Goal: Find specific page/section: Find specific page/section

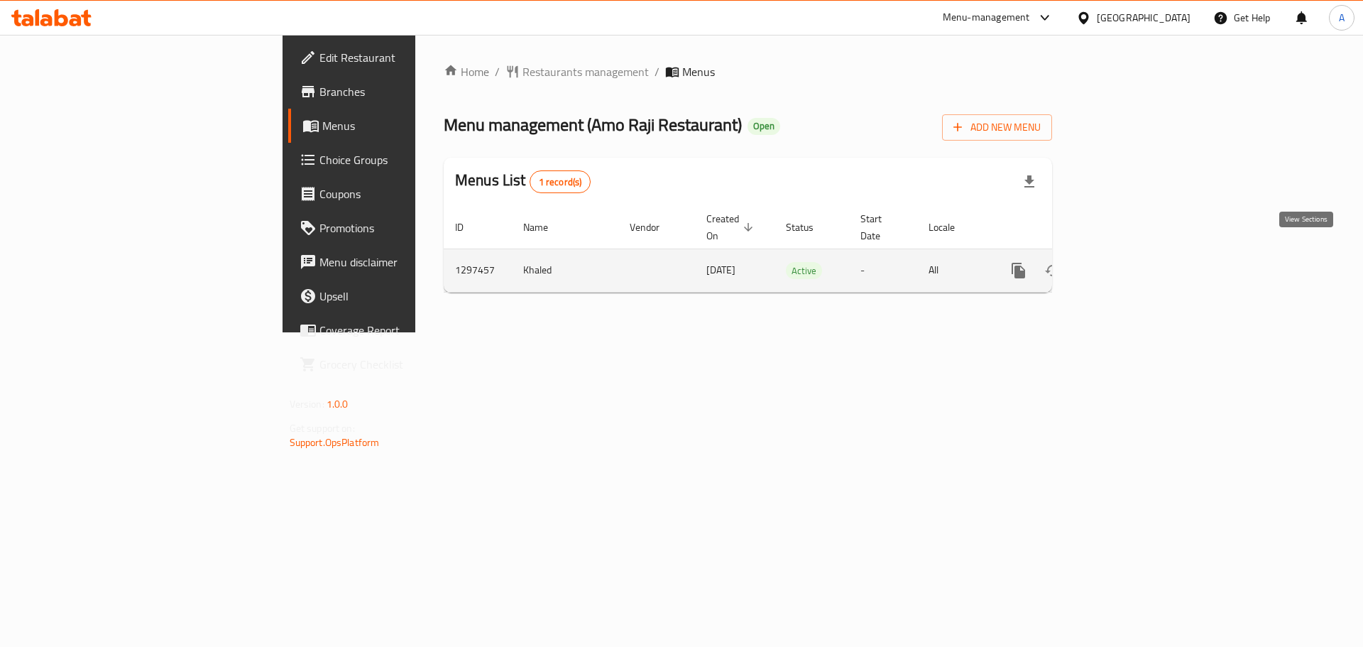
click at [1129, 262] on icon "enhanced table" at bounding box center [1120, 270] width 17 height 17
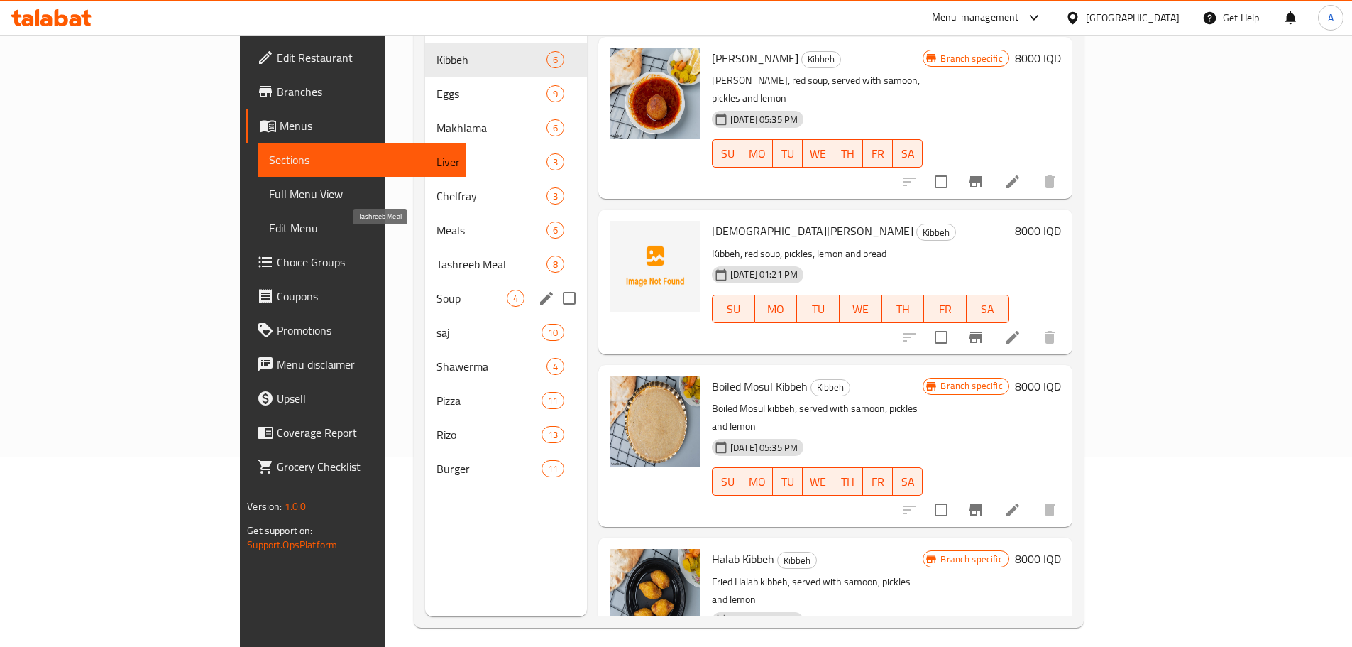
scroll to position [199, 0]
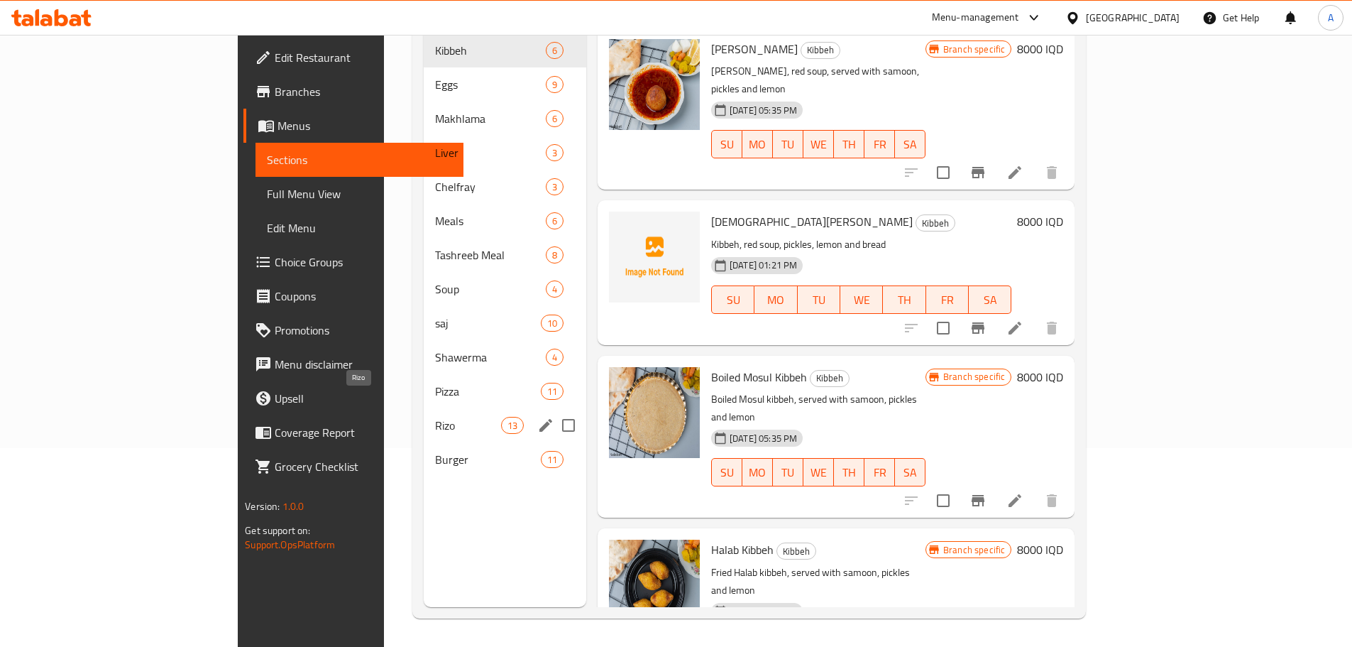
click at [424, 416] on div "Rizo 13" at bounding box center [505, 425] width 163 height 34
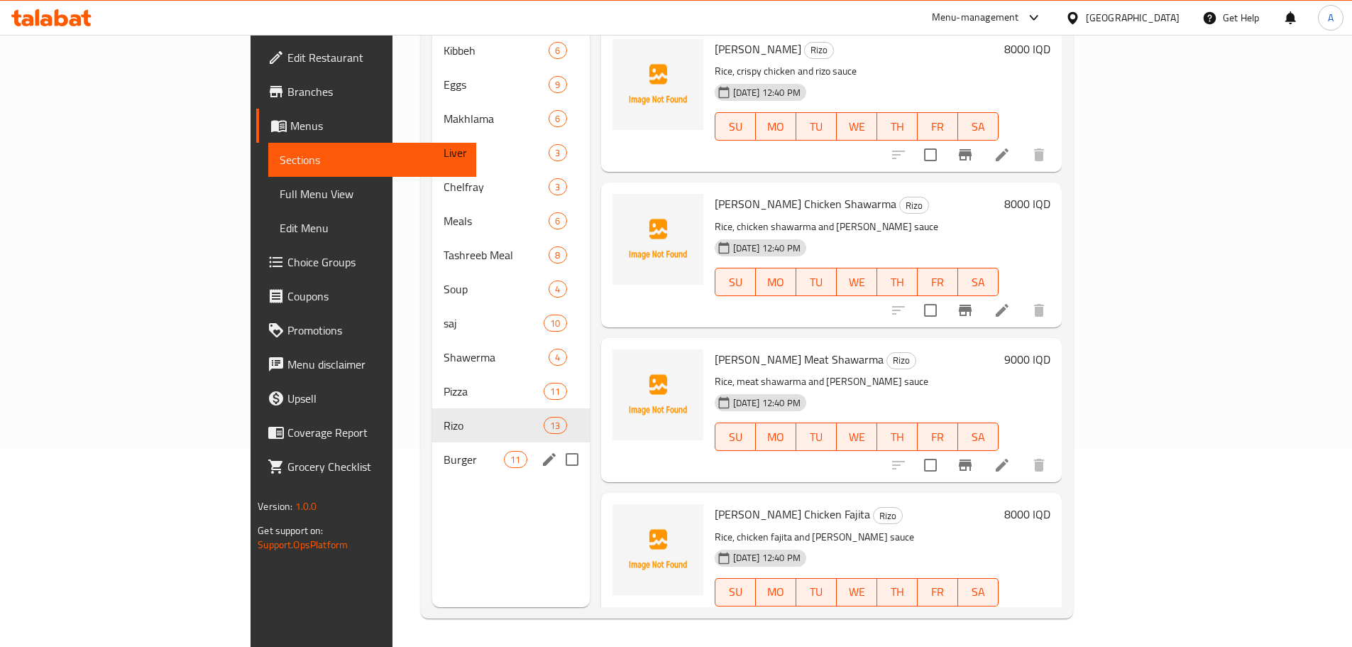
click at [444, 451] on span "Burger" at bounding box center [474, 459] width 60 height 17
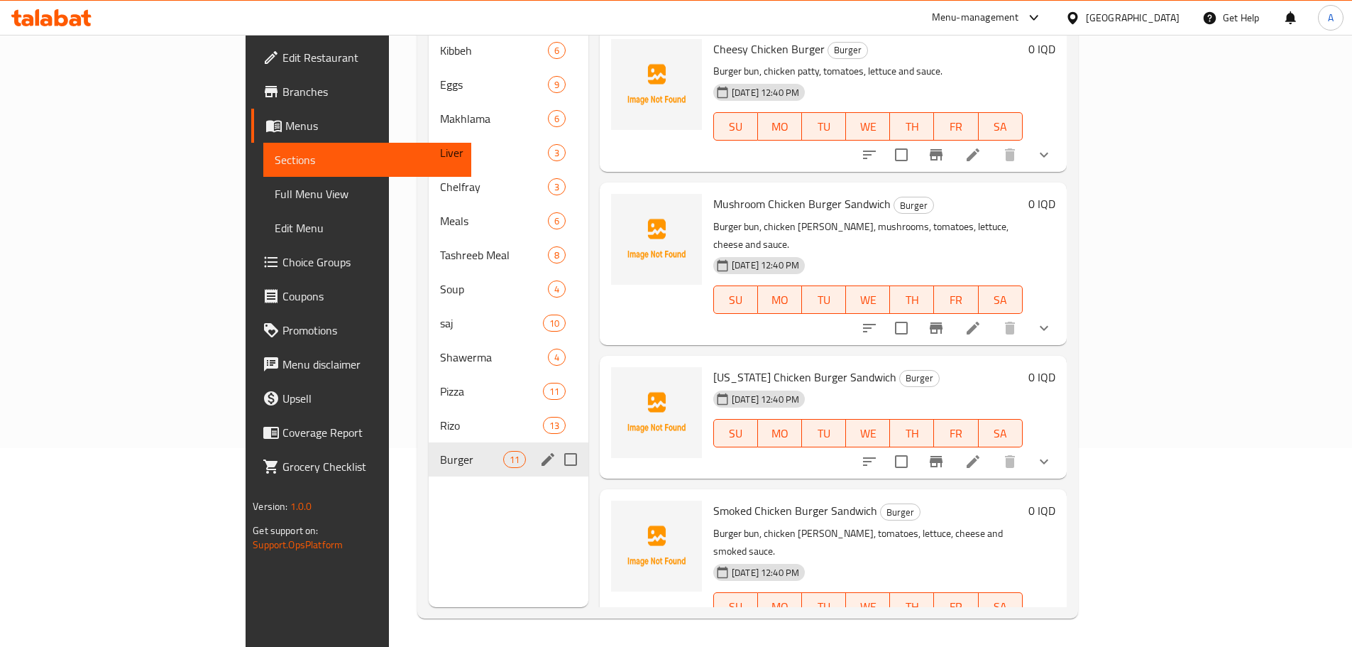
click at [429, 442] on div "Burger 11" at bounding box center [509, 459] width 160 height 34
click at [440, 417] on span "Rizo" at bounding box center [471, 425] width 62 height 17
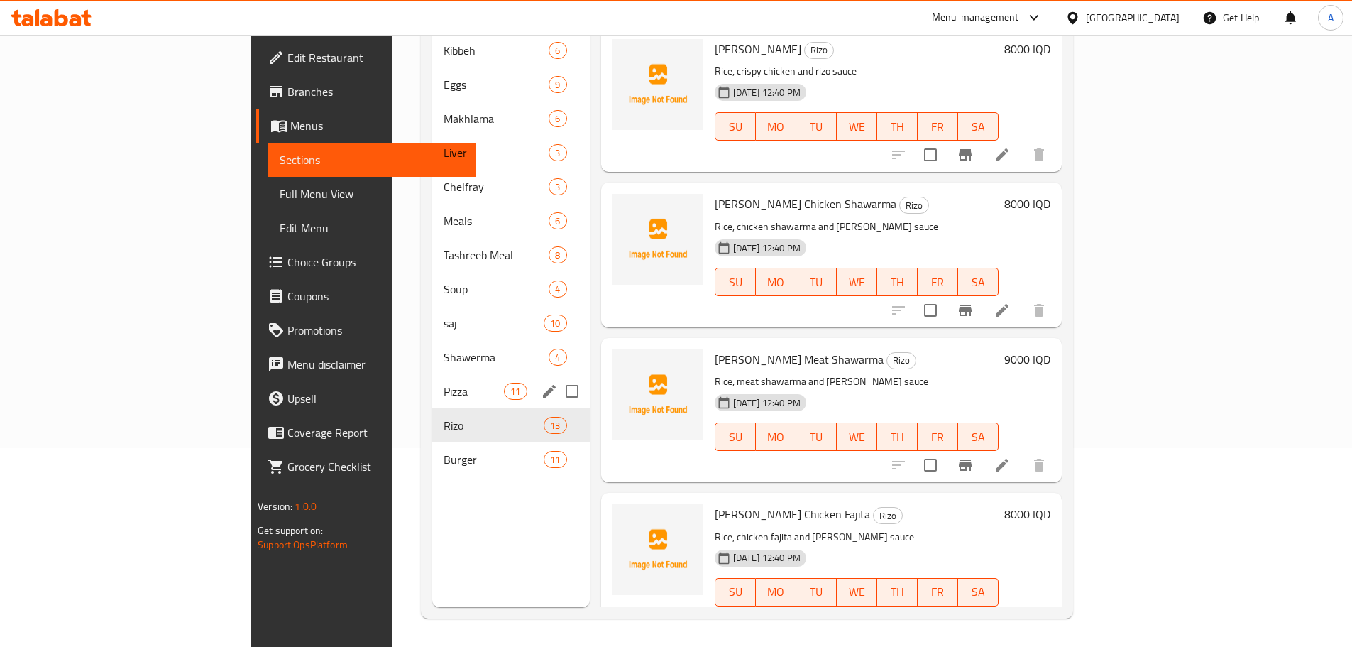
scroll to position [128, 0]
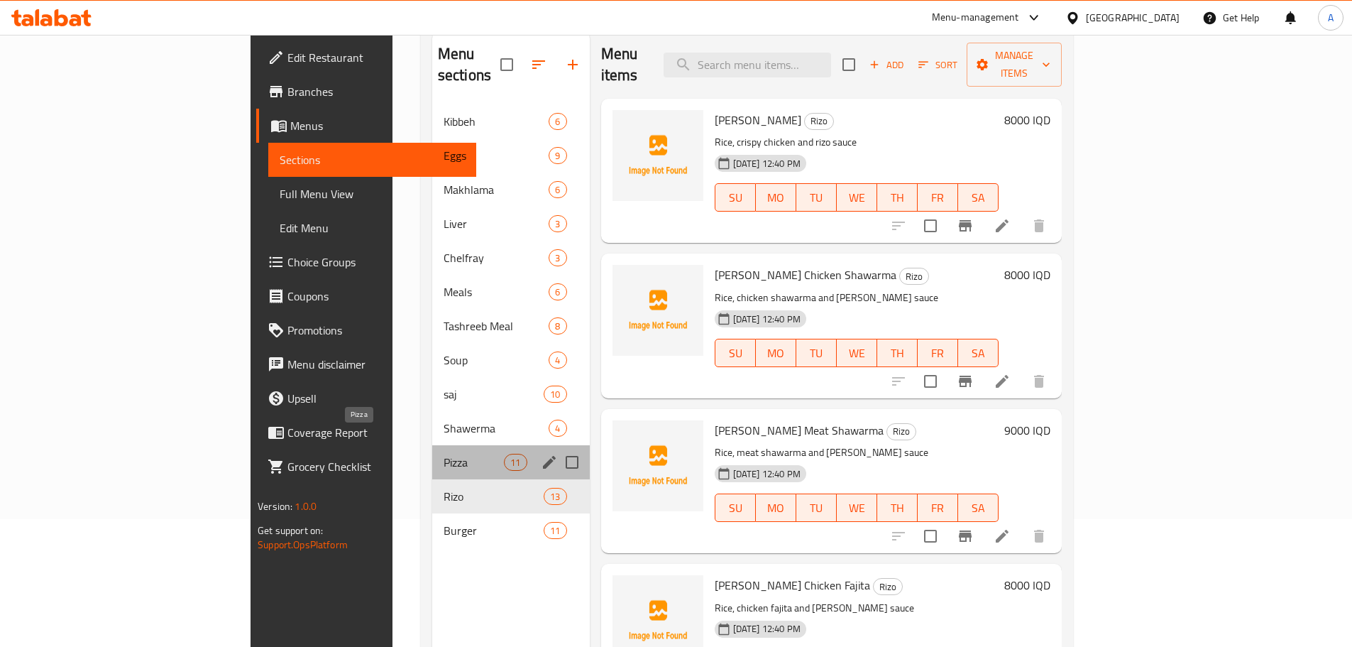
click at [444, 454] on span "Pizza" at bounding box center [474, 462] width 60 height 17
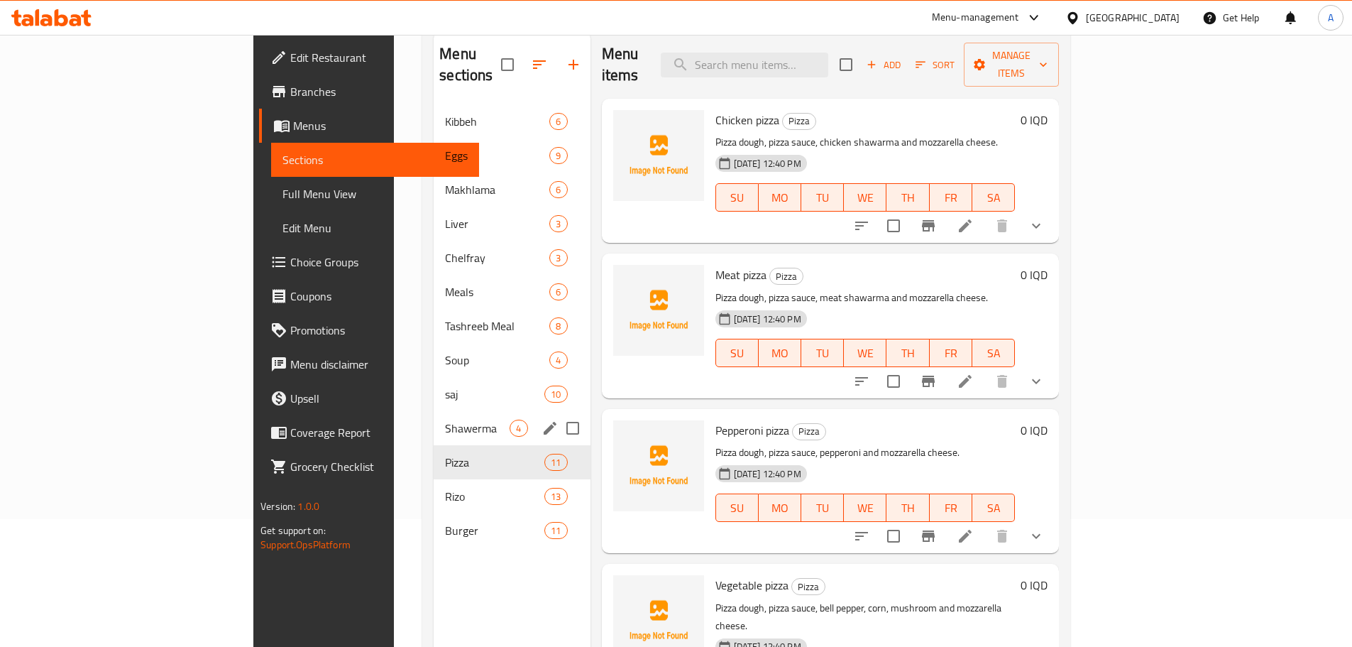
click at [434, 416] on div "Shawerma 4" at bounding box center [512, 428] width 156 height 34
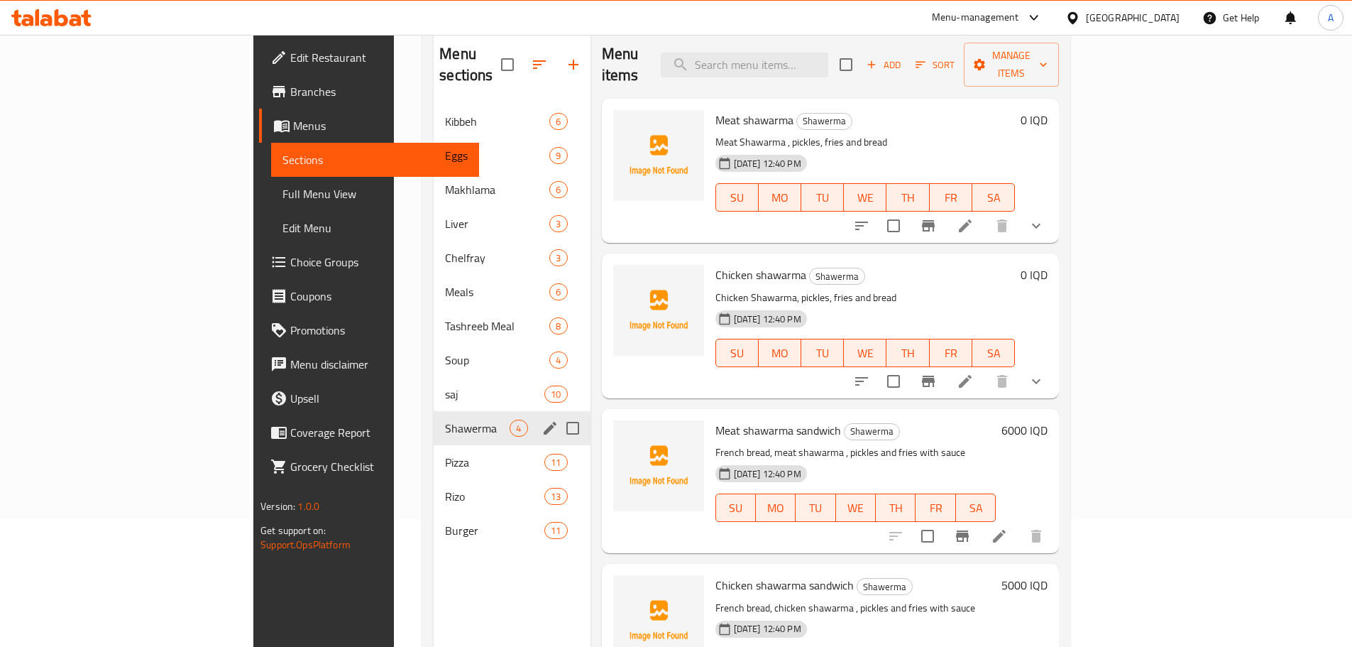
click at [434, 388] on div "saj 10" at bounding box center [512, 394] width 156 height 34
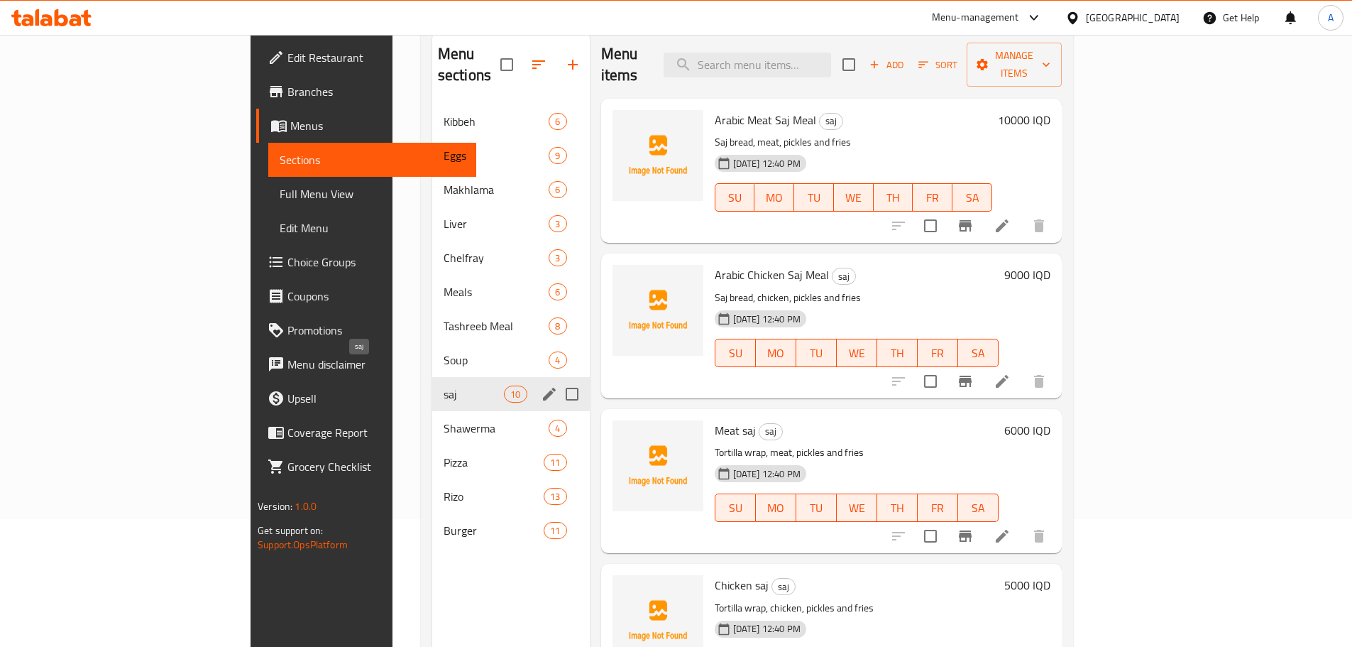
click at [444, 385] on span "saj" at bounding box center [474, 393] width 60 height 17
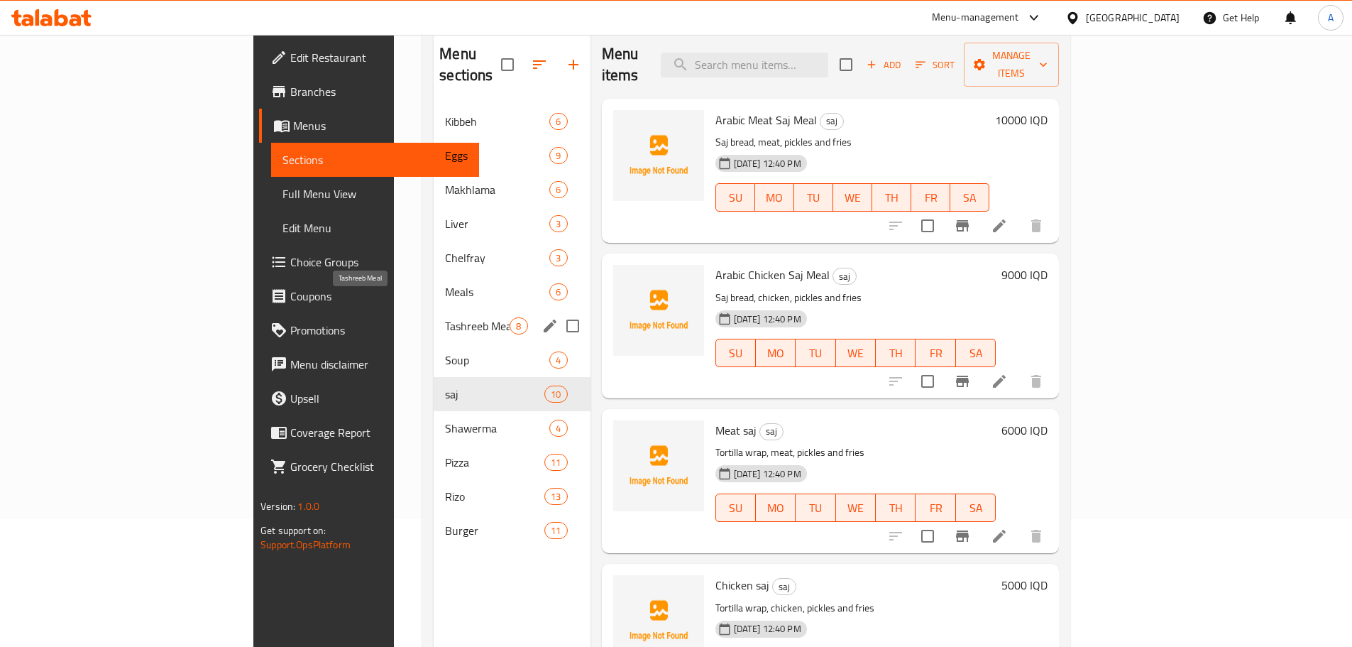
click at [445, 317] on span "Tashreeb Meal" at bounding box center [477, 325] width 65 height 17
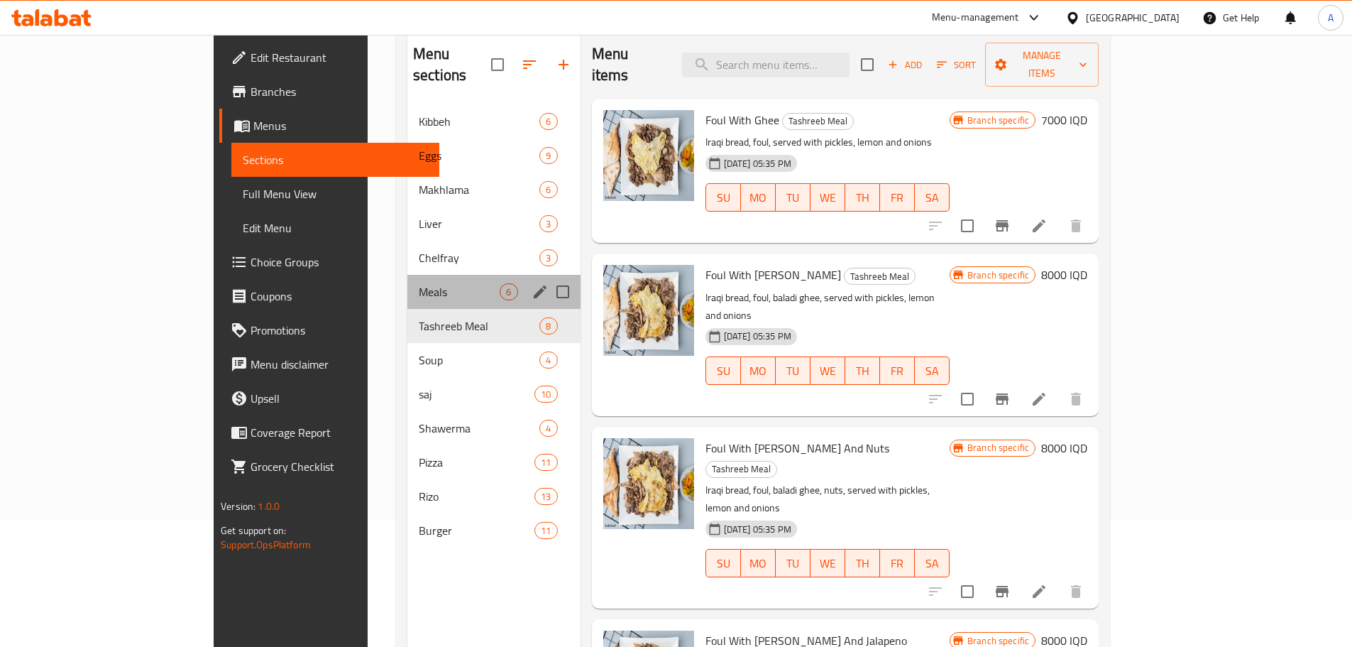
click at [407, 275] on div "Meals 6" at bounding box center [493, 292] width 173 height 34
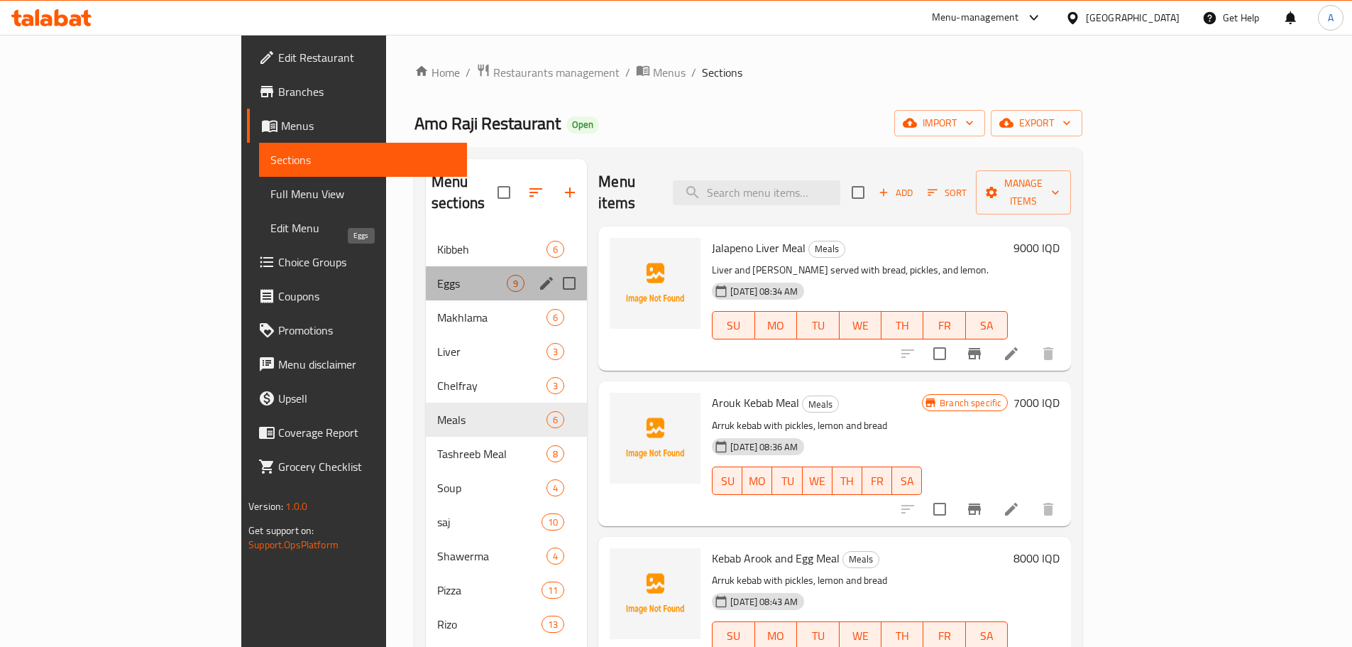
click at [437, 275] on span "Eggs" at bounding box center [472, 283] width 70 height 17
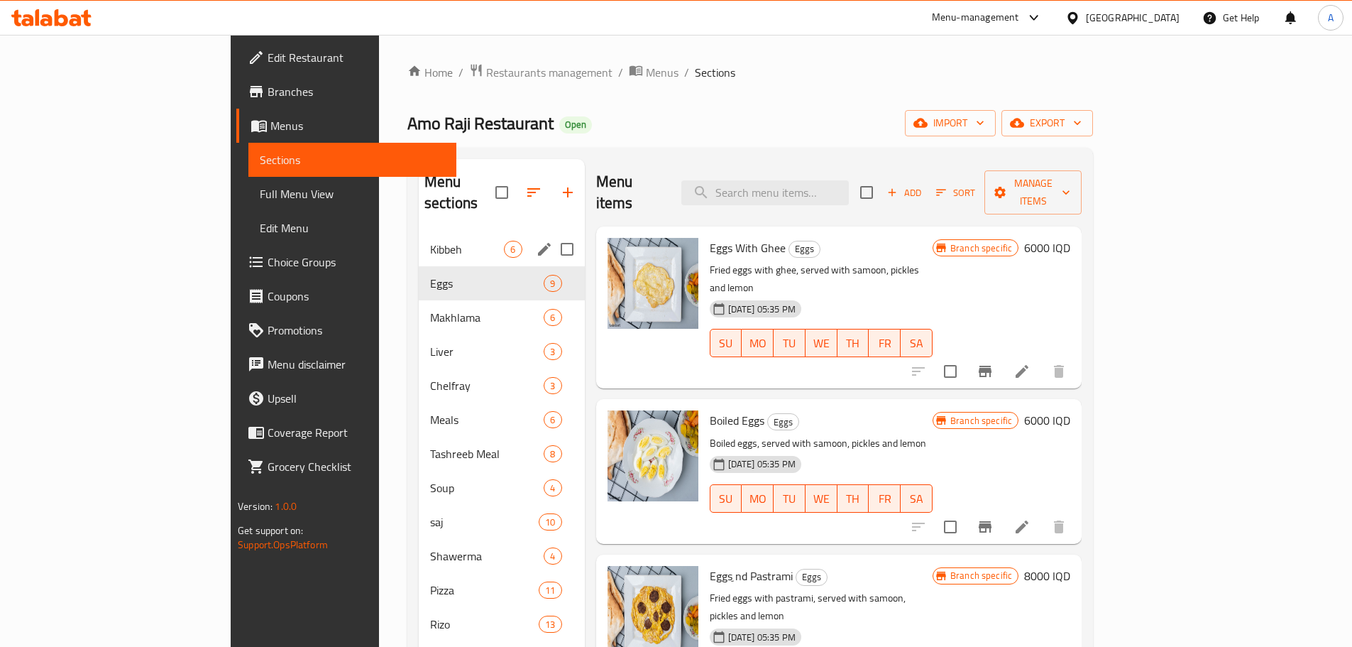
click at [419, 241] on div "Kibbeh 6" at bounding box center [502, 249] width 166 height 34
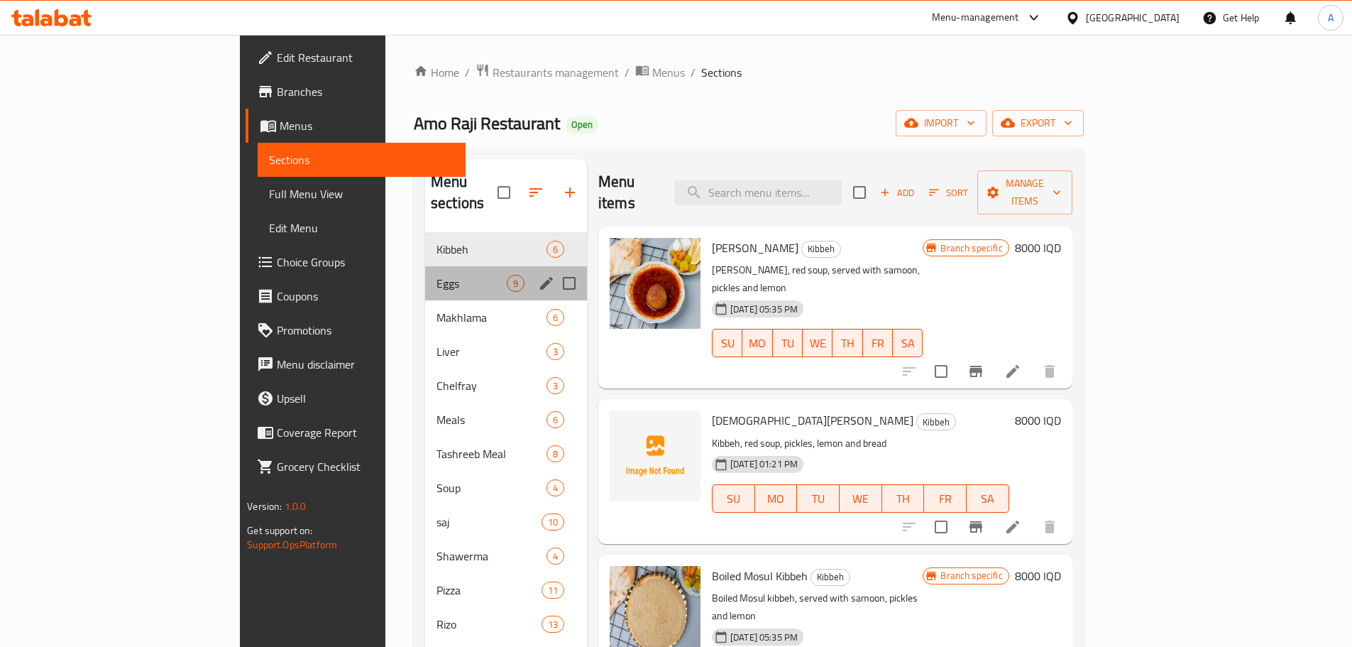
click at [425, 278] on div "Eggs 9" at bounding box center [506, 283] width 162 height 34
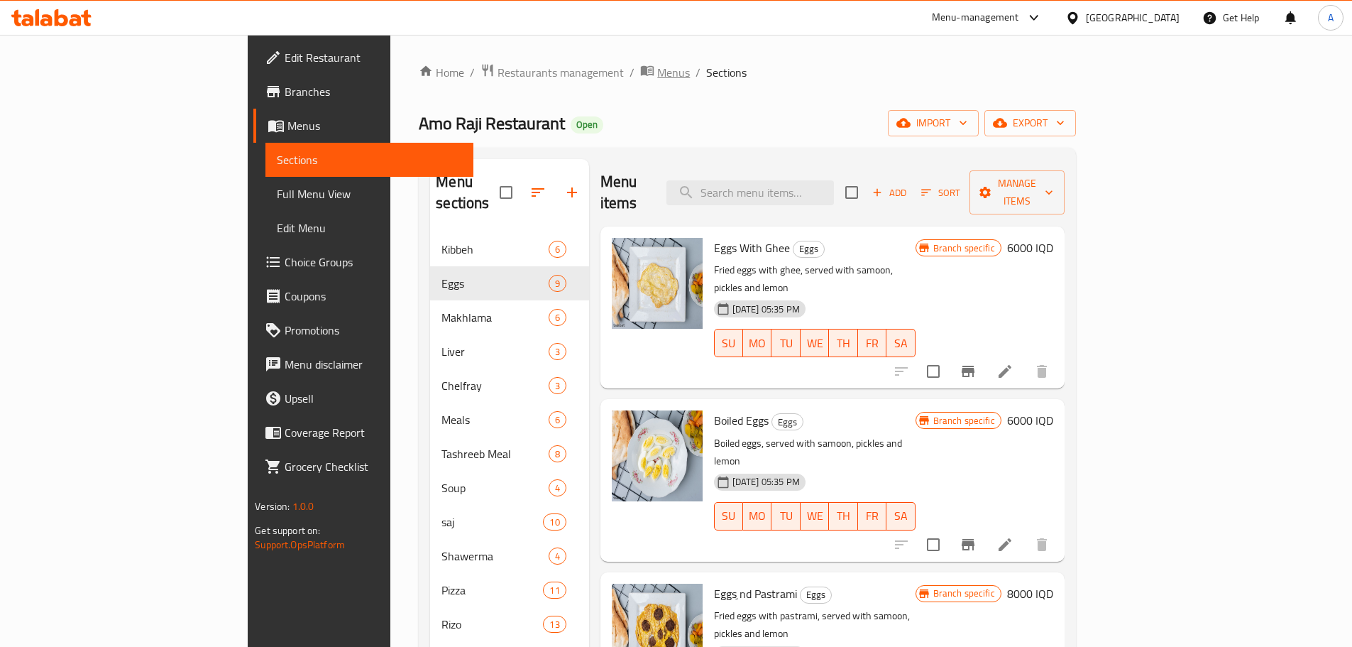
click at [657, 75] on span "Menus" at bounding box center [673, 72] width 33 height 17
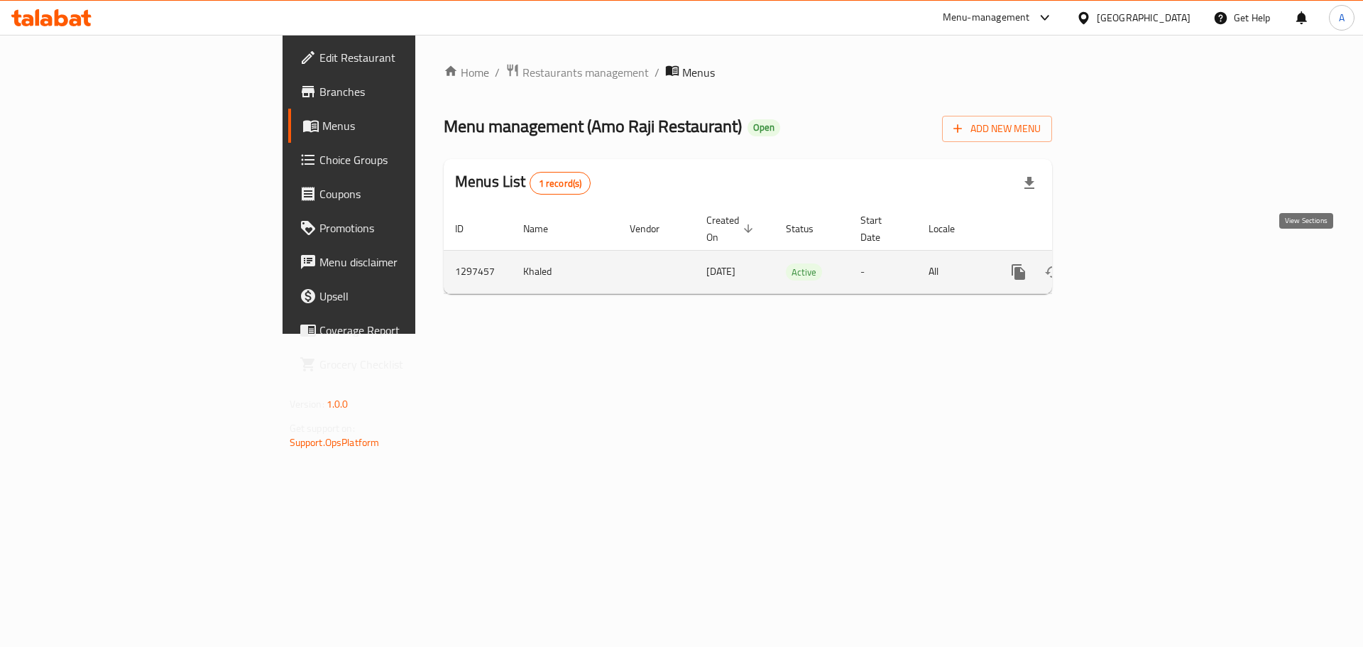
click at [1129, 263] on icon "enhanced table" at bounding box center [1120, 271] width 17 height 17
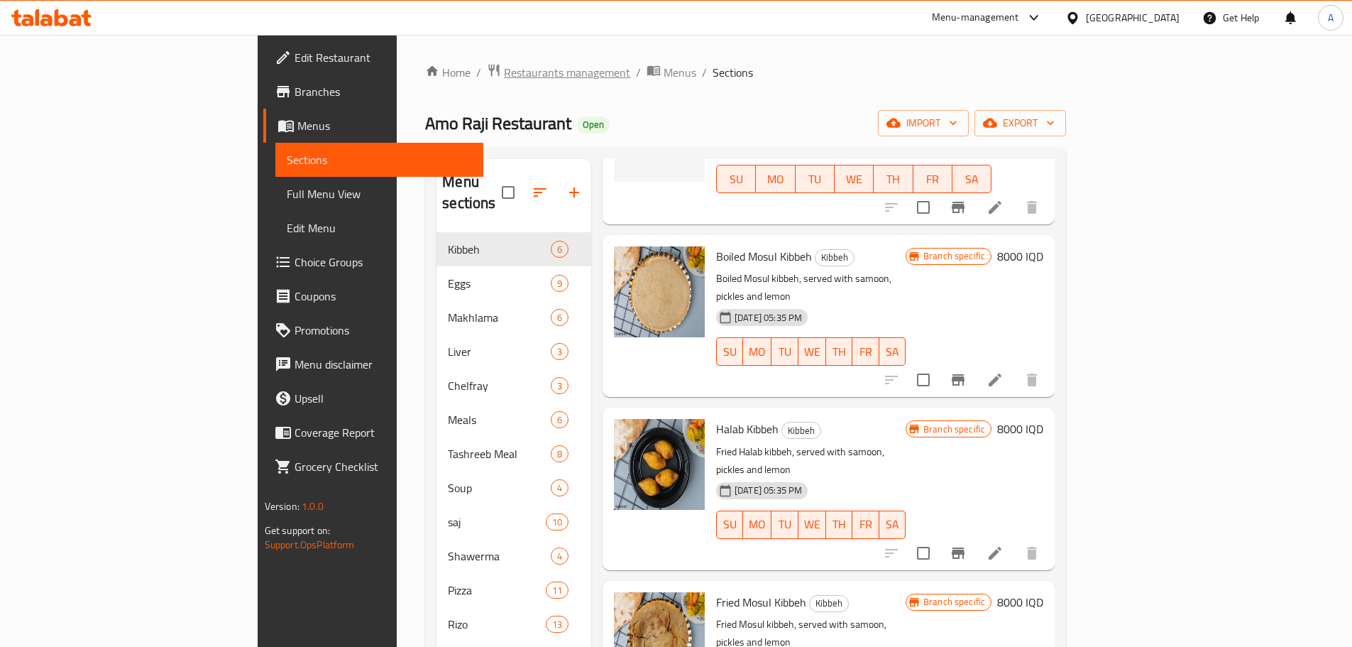
click at [504, 70] on span "Restaurants management" at bounding box center [567, 72] width 126 height 17
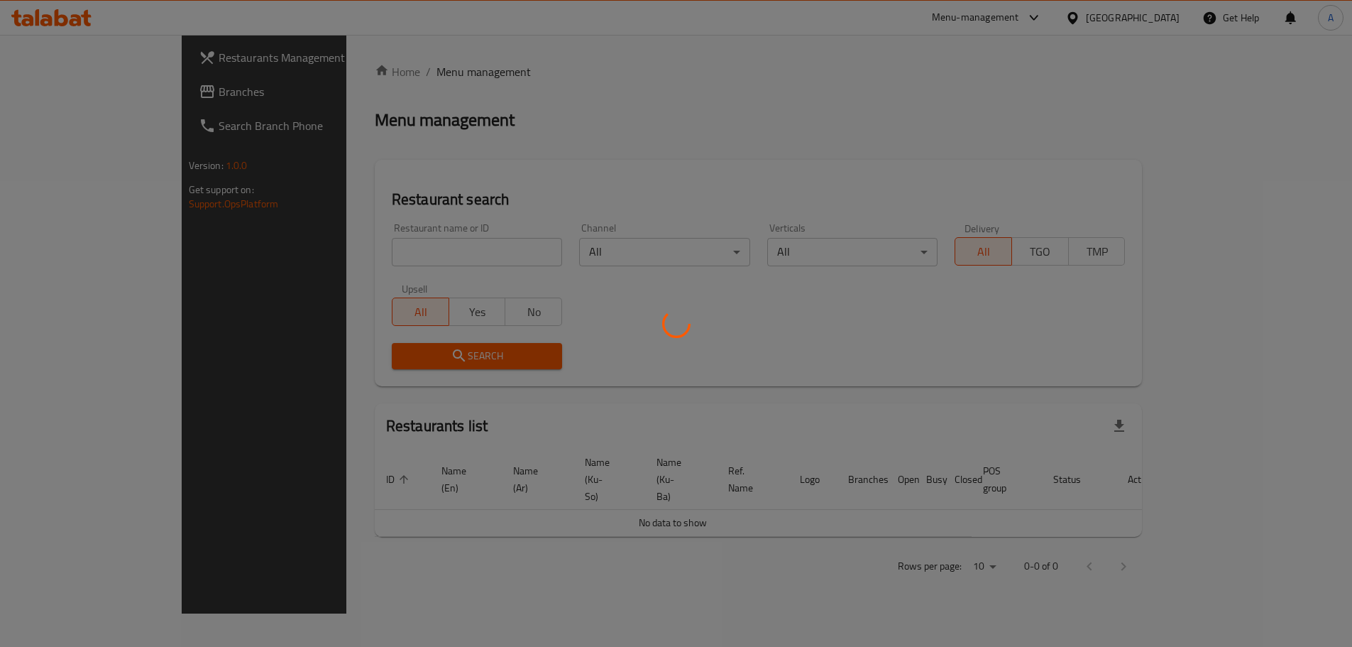
click at [397, 255] on div at bounding box center [676, 323] width 1352 height 647
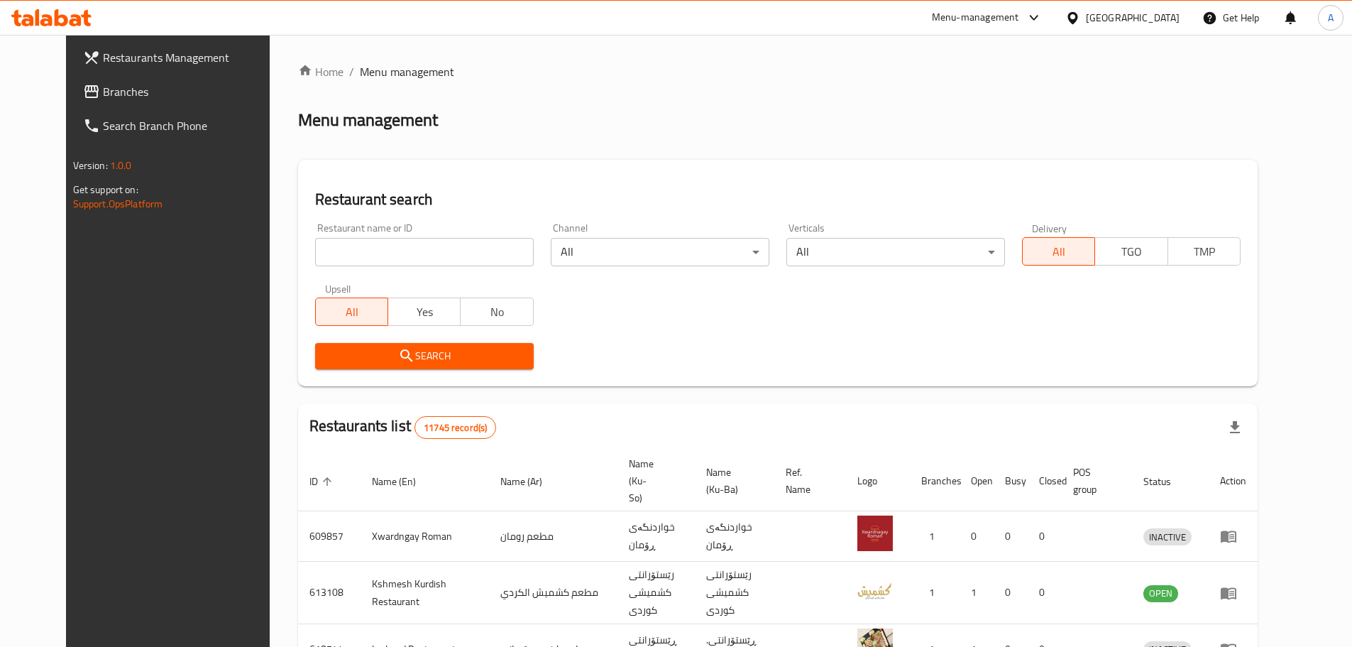
click at [397, 255] on input "search" at bounding box center [424, 252] width 219 height 28
paste input "779064"
click button "Search" at bounding box center [424, 356] width 219 height 26
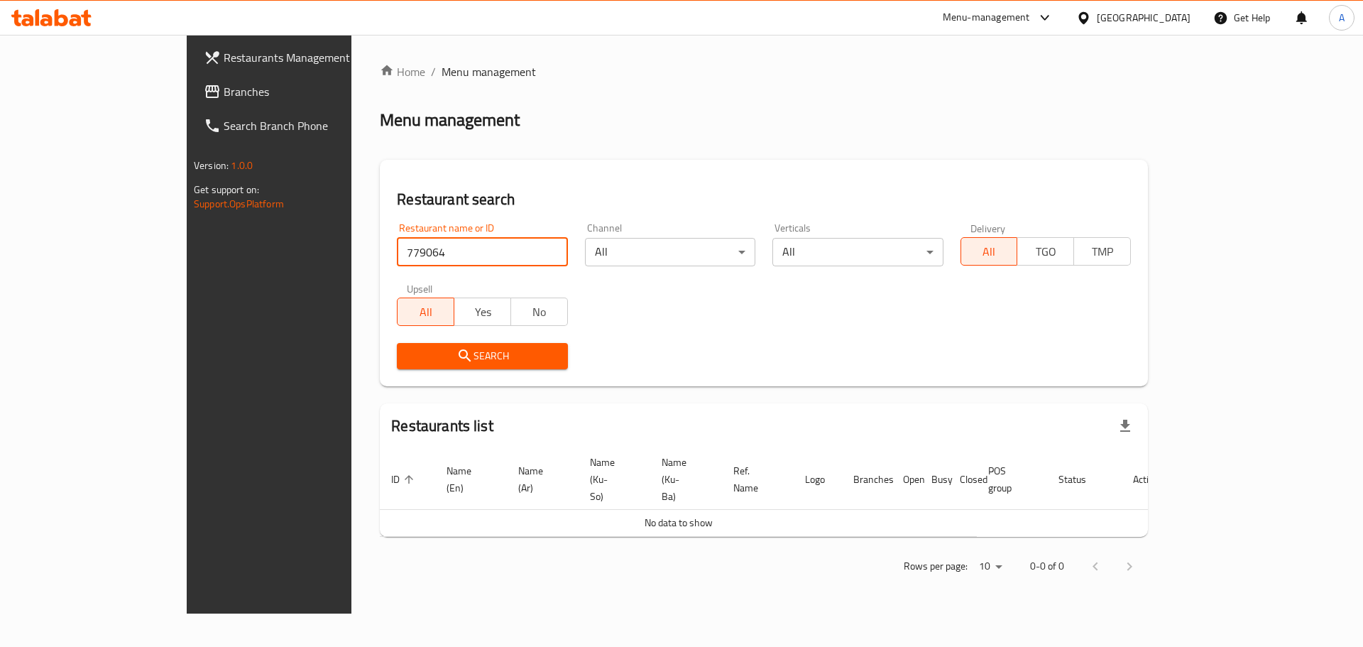
click at [397, 260] on input "779064" at bounding box center [482, 252] width 170 height 28
paste input "07015"
type input "707015"
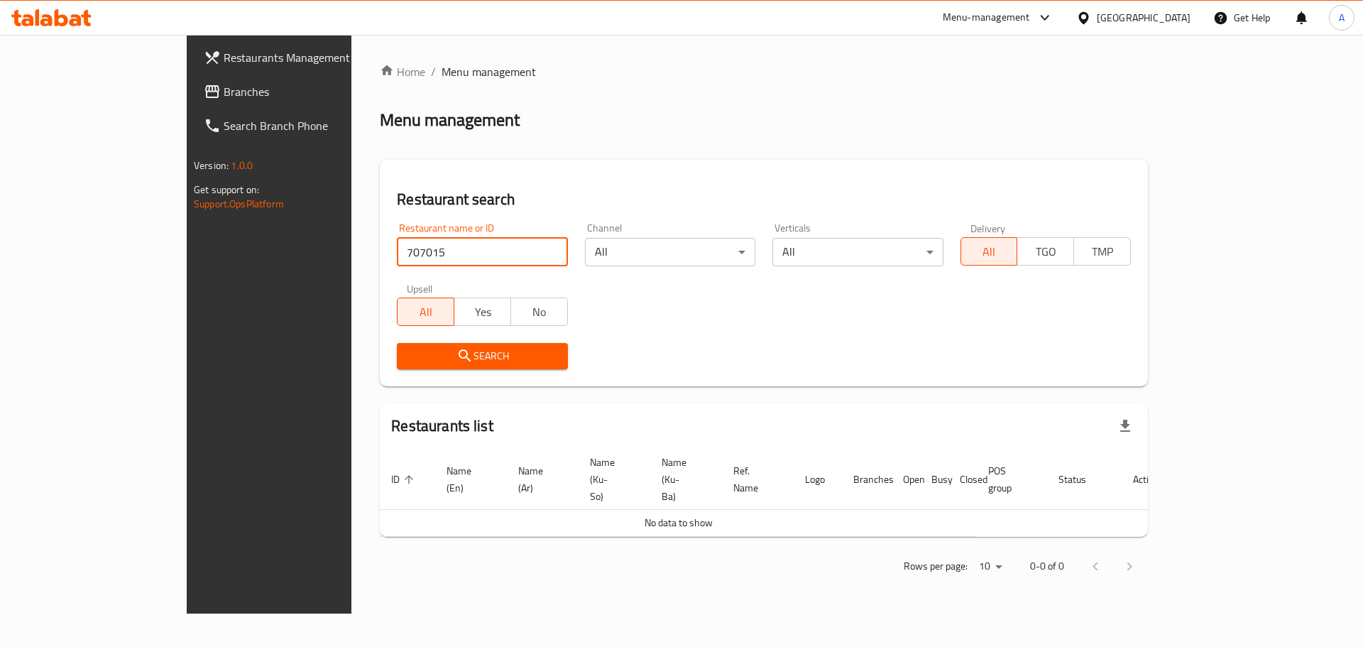
click at [408, 356] on span "Search" at bounding box center [482, 356] width 148 height 18
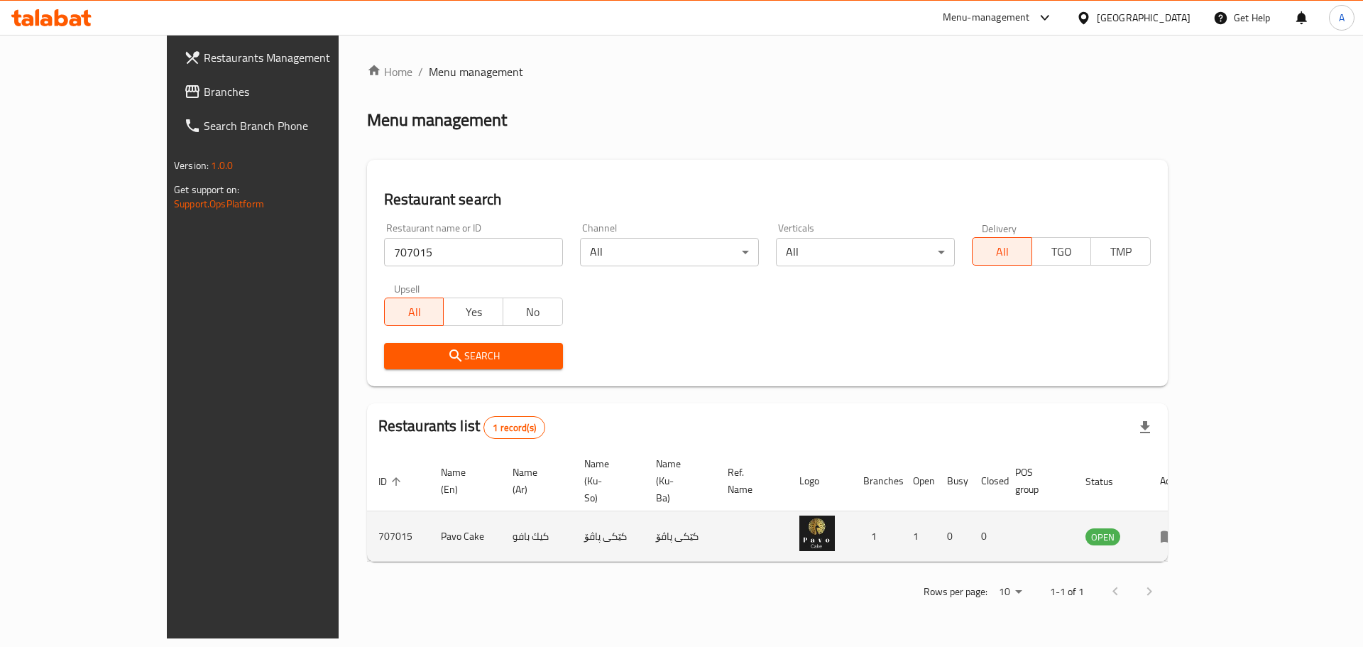
click at [1177, 527] on icon "enhanced table" at bounding box center [1168, 535] width 17 height 17
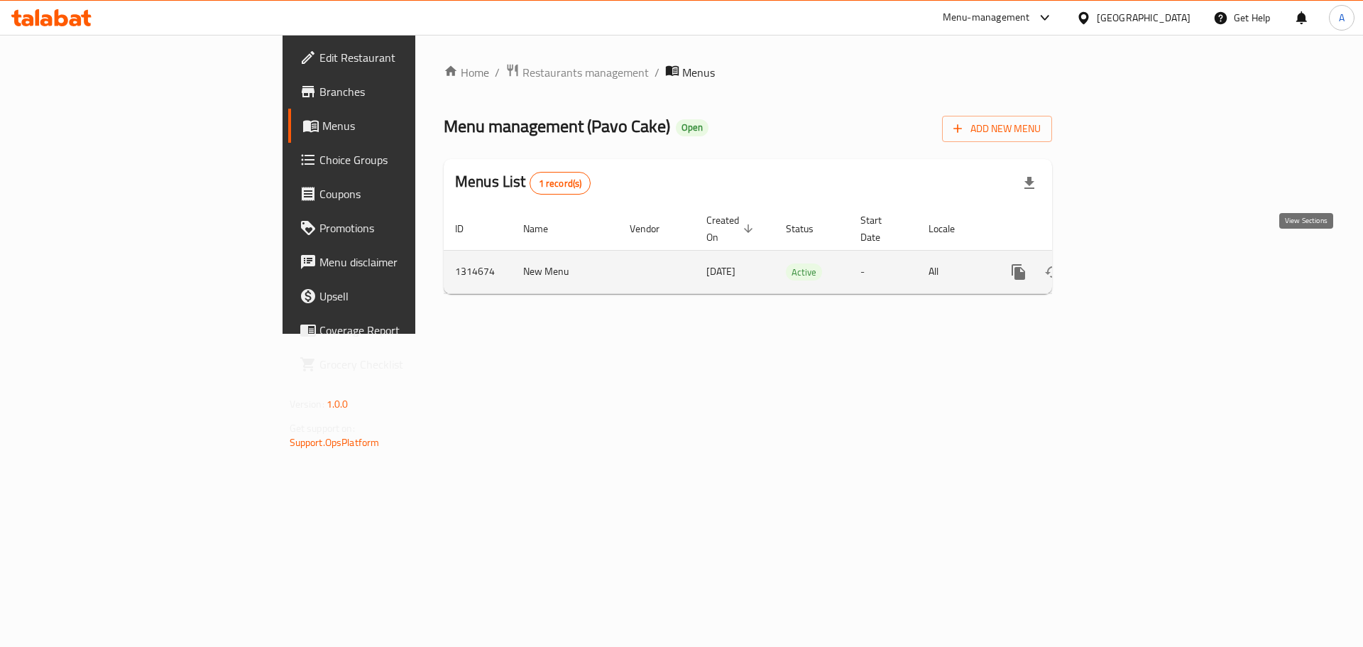
click at [1129, 263] on icon "enhanced table" at bounding box center [1120, 271] width 17 height 17
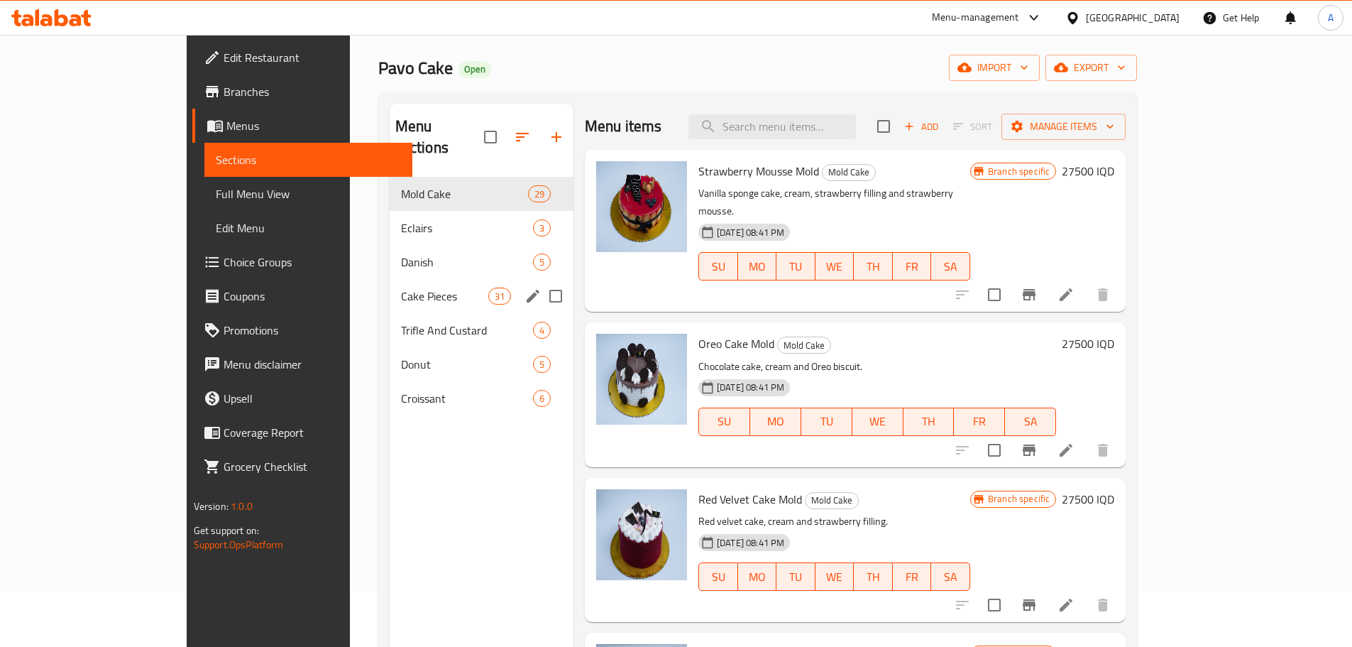
scroll to position [71, 0]
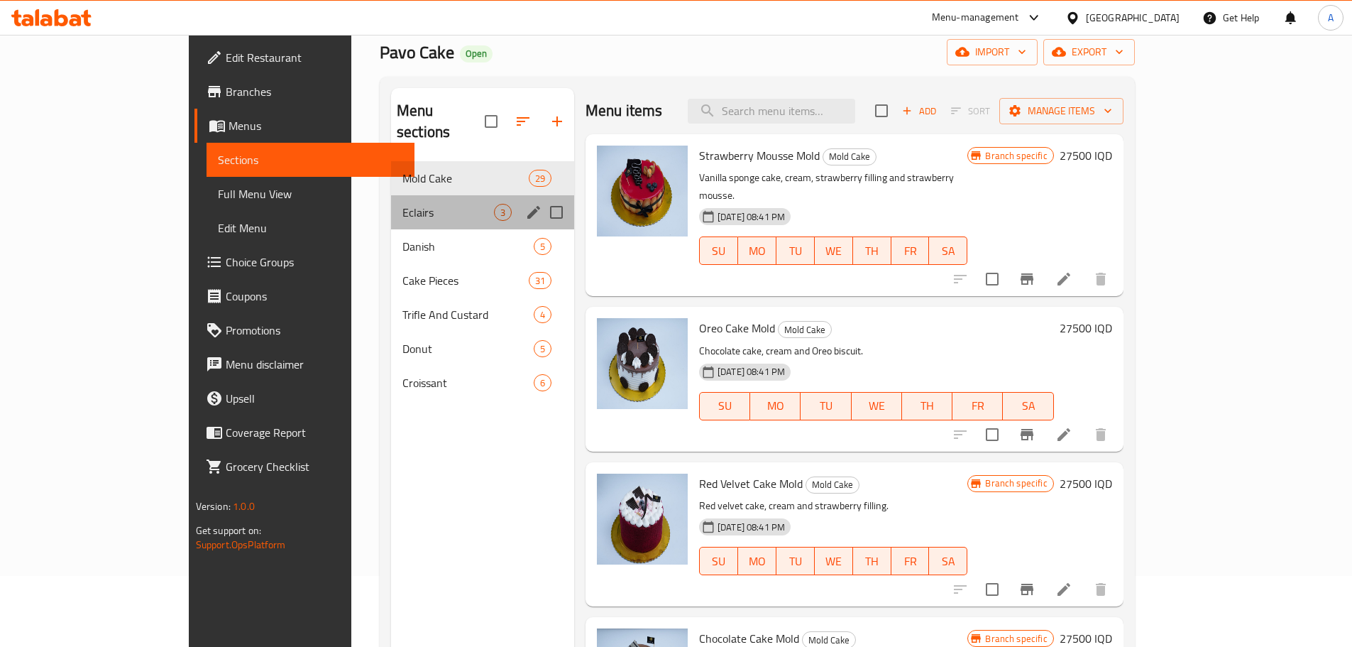
click at [396, 204] on div "Eclairs 3" at bounding box center [482, 212] width 183 height 34
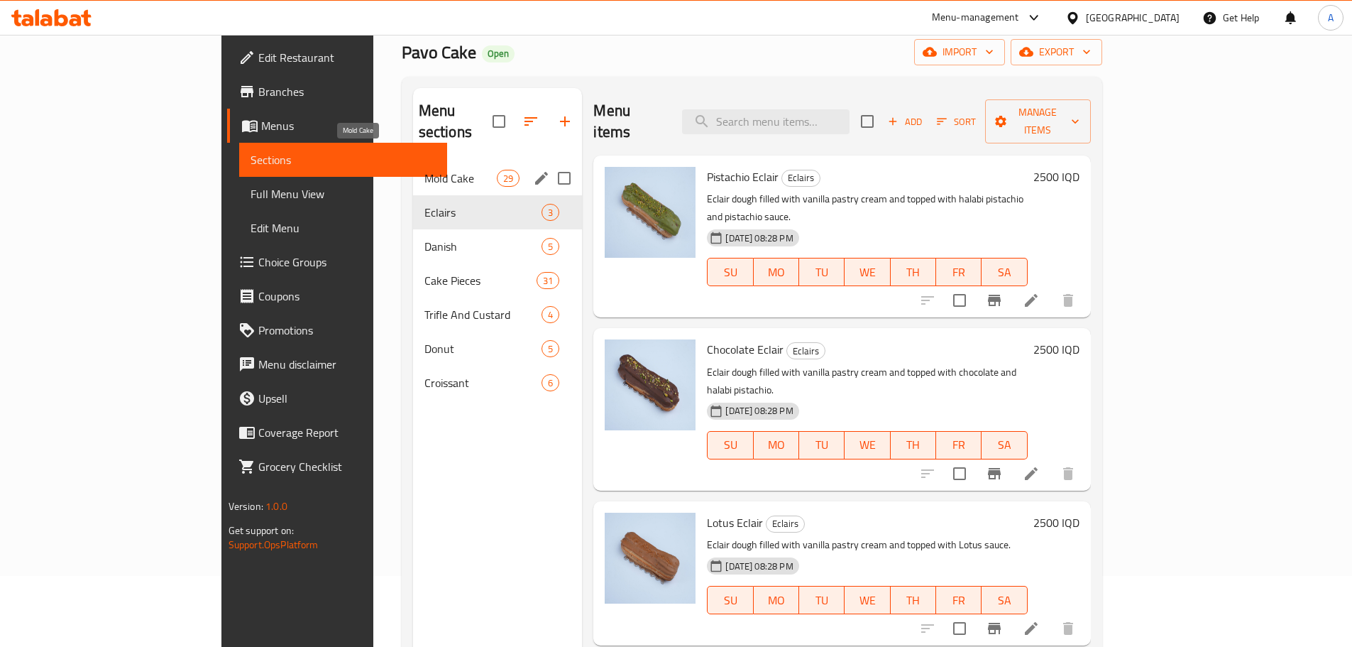
click at [424, 170] on span "Mold Cake" at bounding box center [460, 178] width 72 height 17
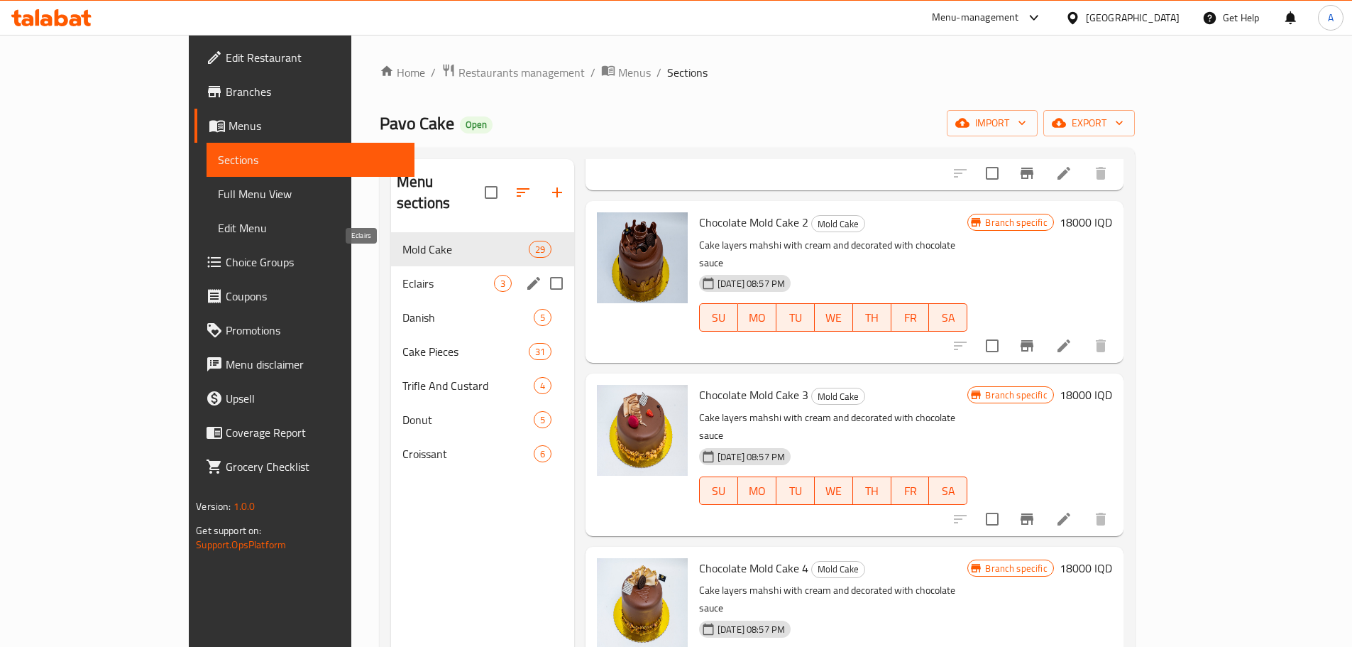
click at [402, 275] on span "Eclairs" at bounding box center [448, 283] width 92 height 17
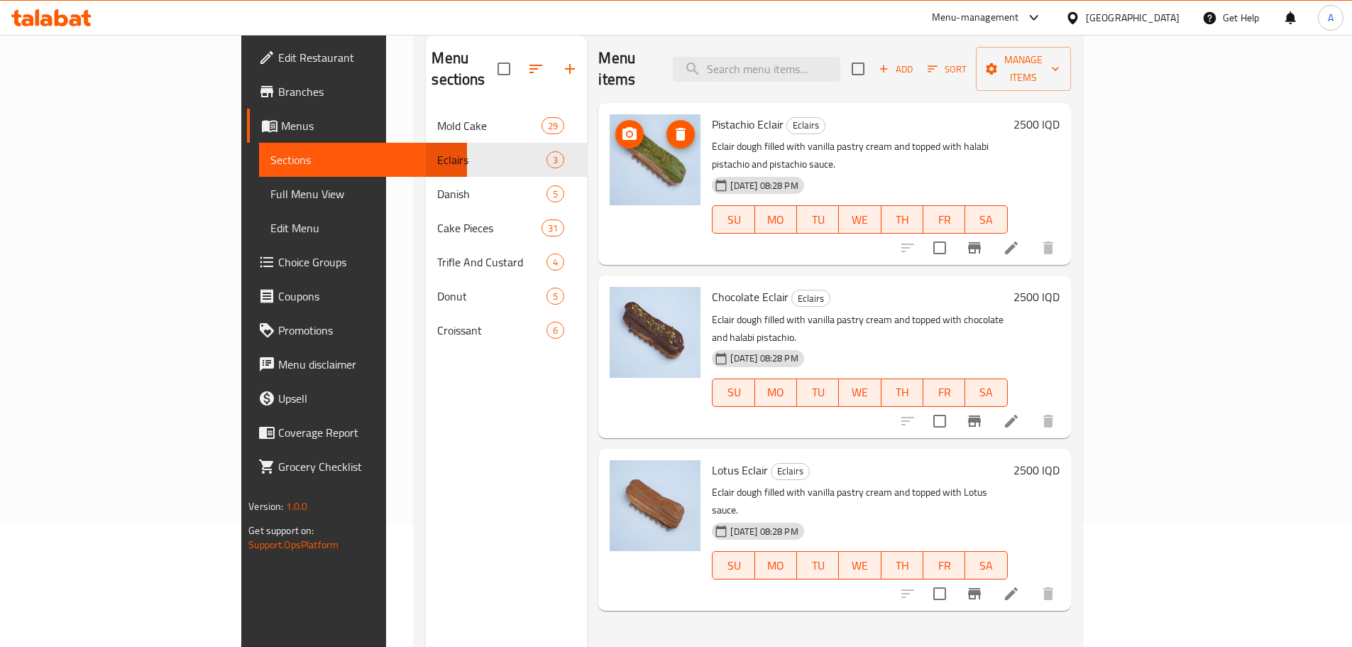
scroll to position [199, 0]
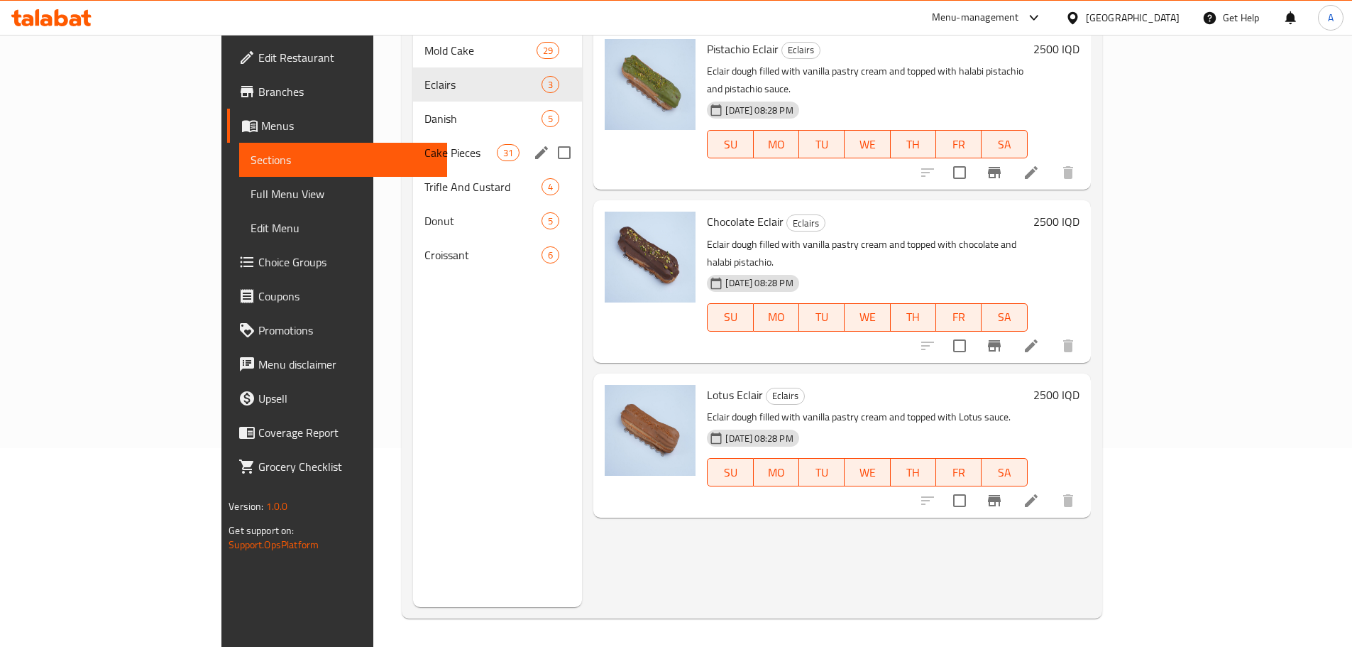
click at [413, 109] on div "Danish 5" at bounding box center [498, 118] width 170 height 34
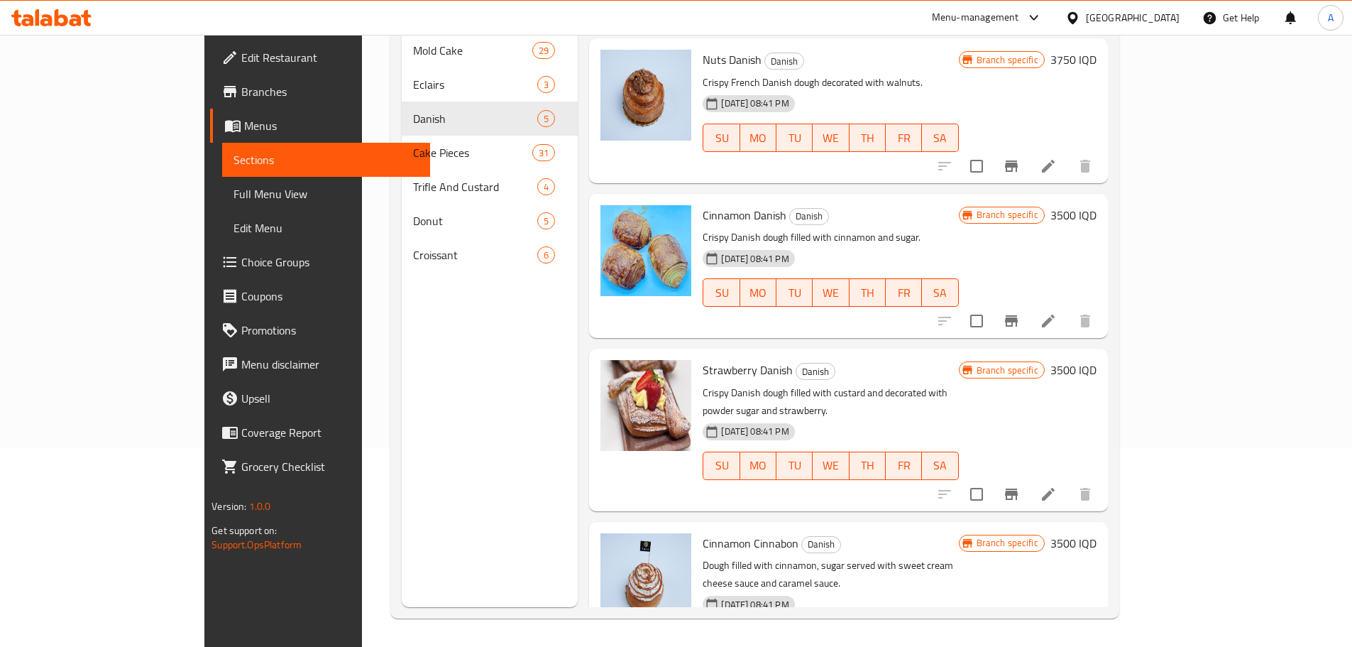
scroll to position [164, 0]
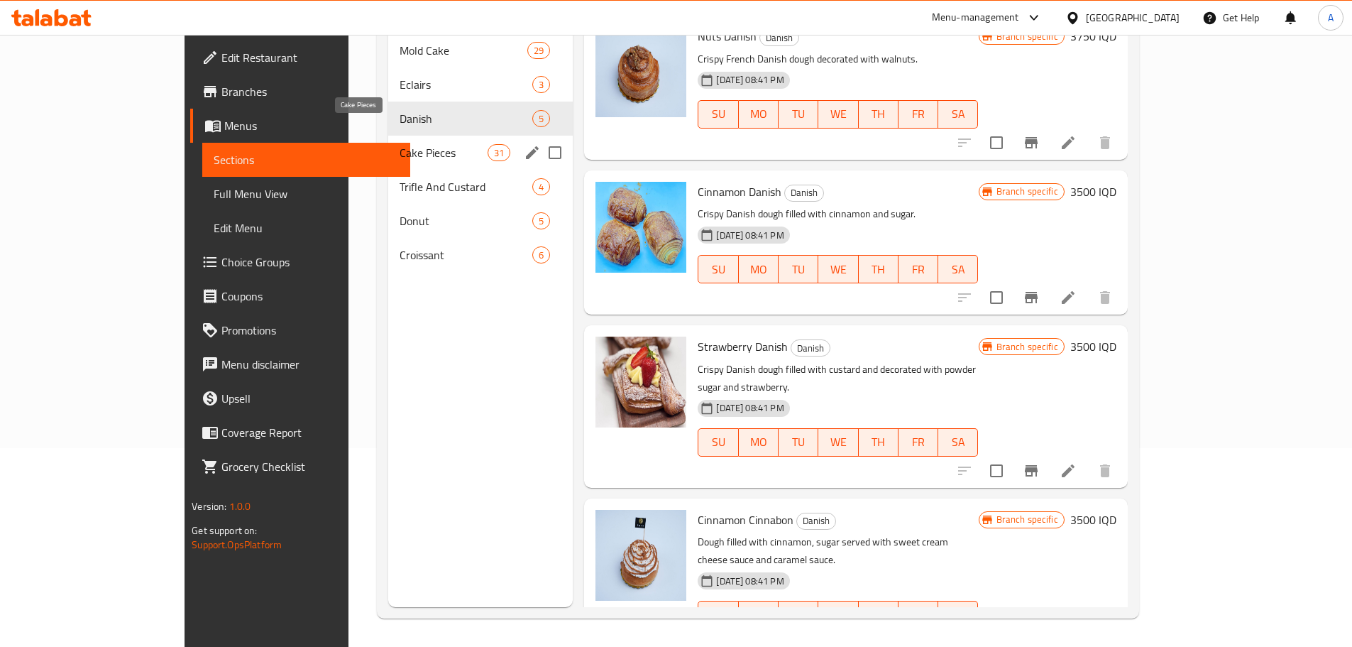
click at [400, 144] on span "Cake Pieces" at bounding box center [444, 152] width 88 height 17
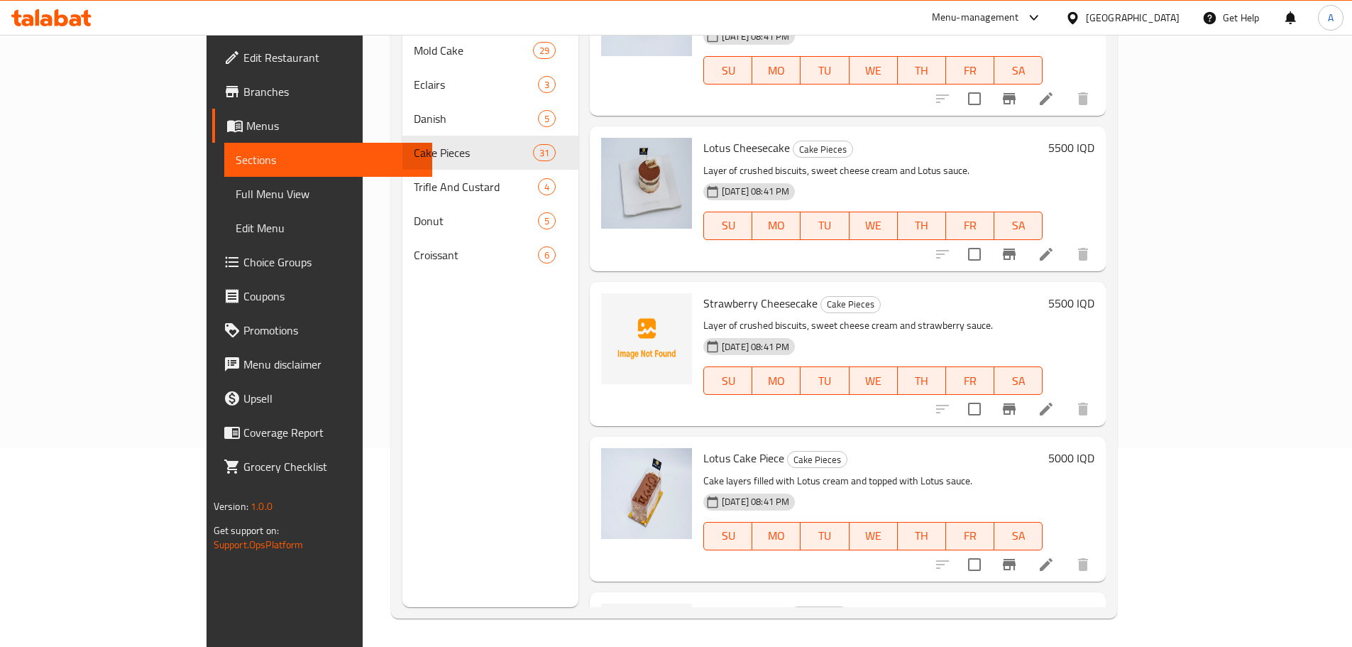
scroll to position [3074, 0]
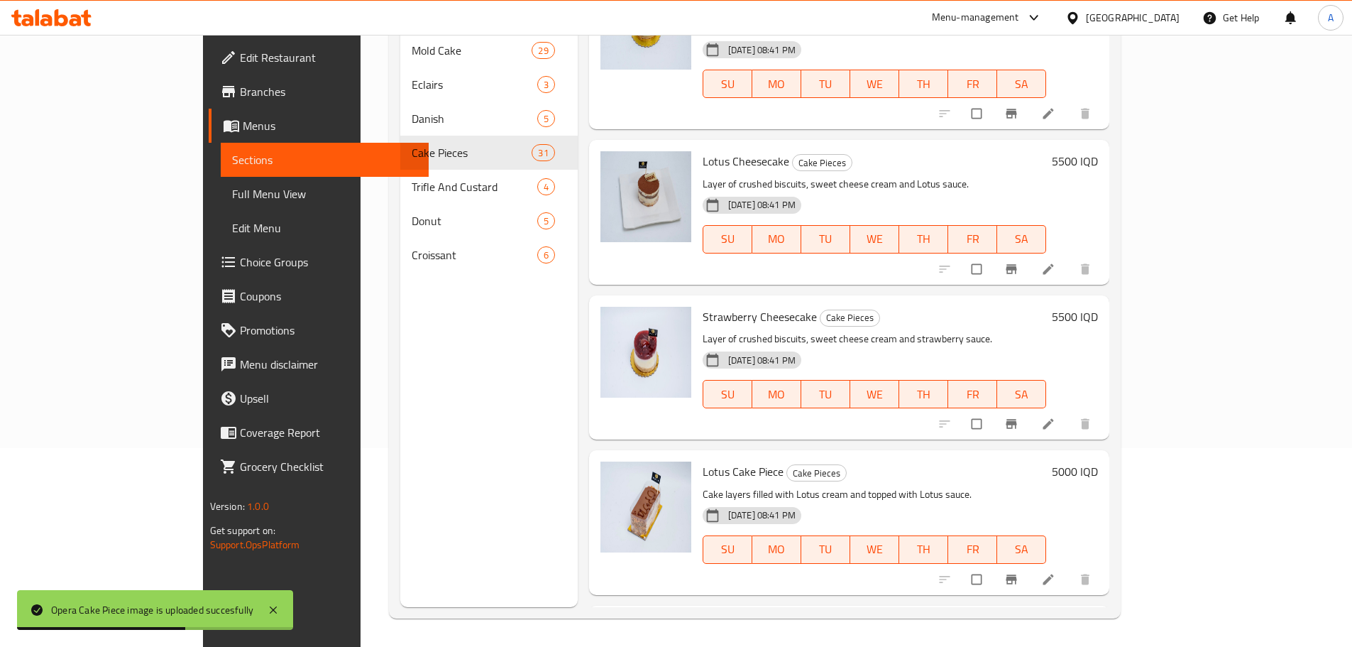
scroll to position [3131, 0]
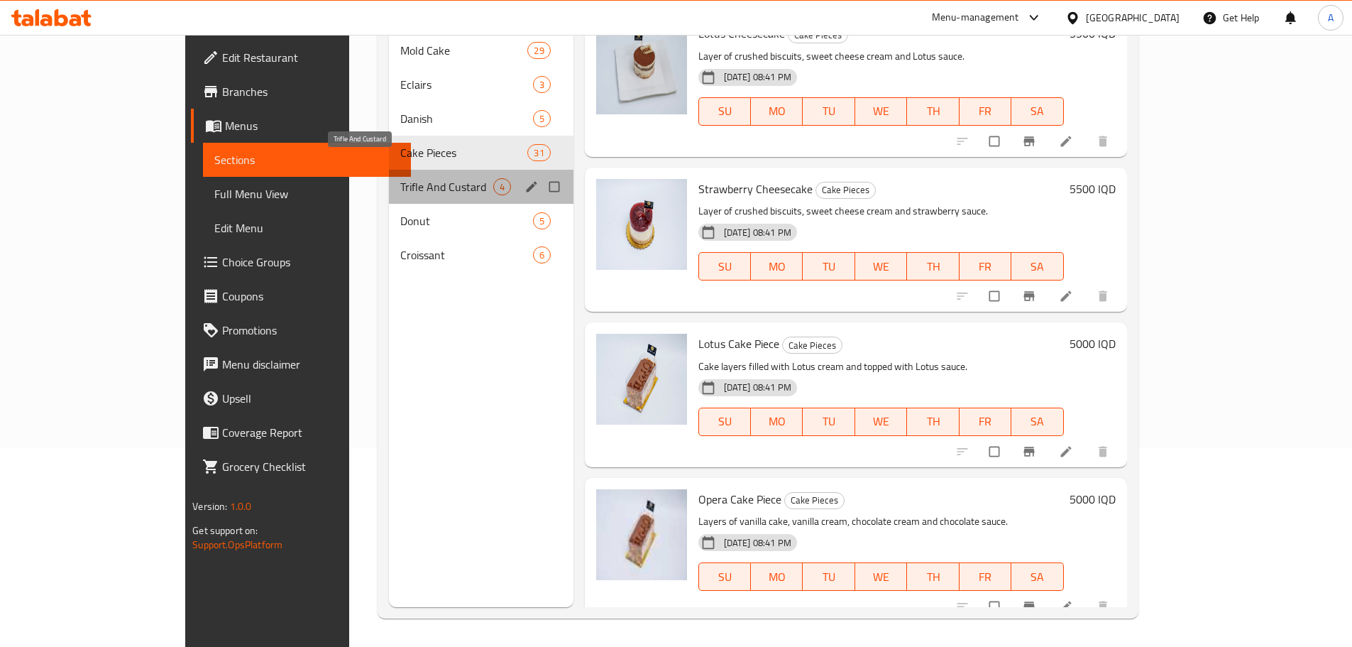
click at [400, 178] on span "Trifle And Custard" at bounding box center [446, 186] width 93 height 17
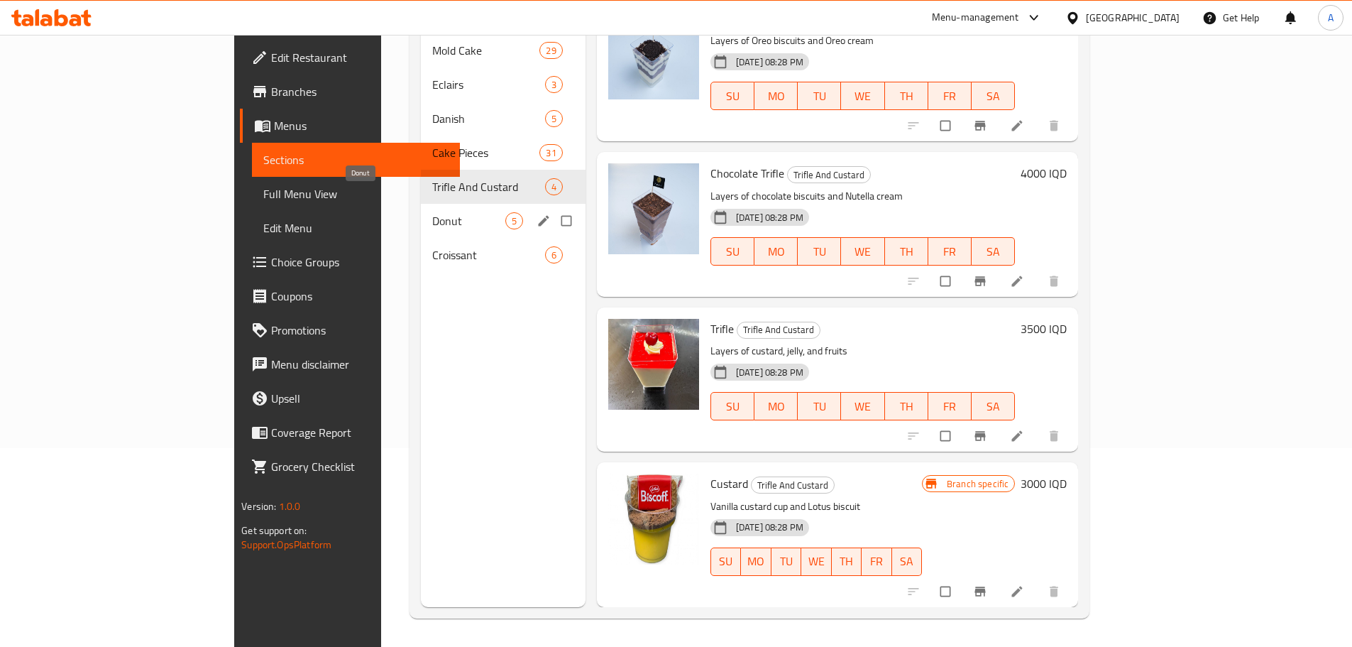
scroll to position [9, 0]
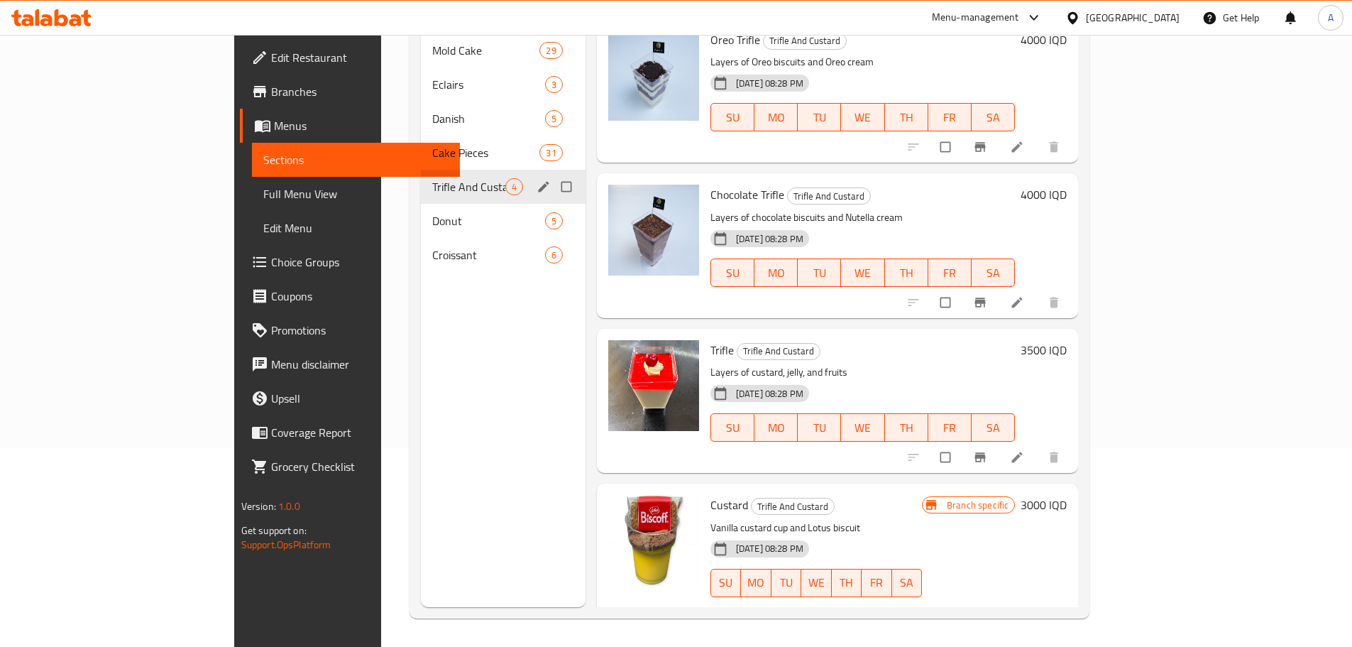
click at [421, 180] on div "Trifle And Custard 4" at bounding box center [503, 187] width 165 height 34
click at [432, 212] on span "Donut" at bounding box center [488, 220] width 112 height 17
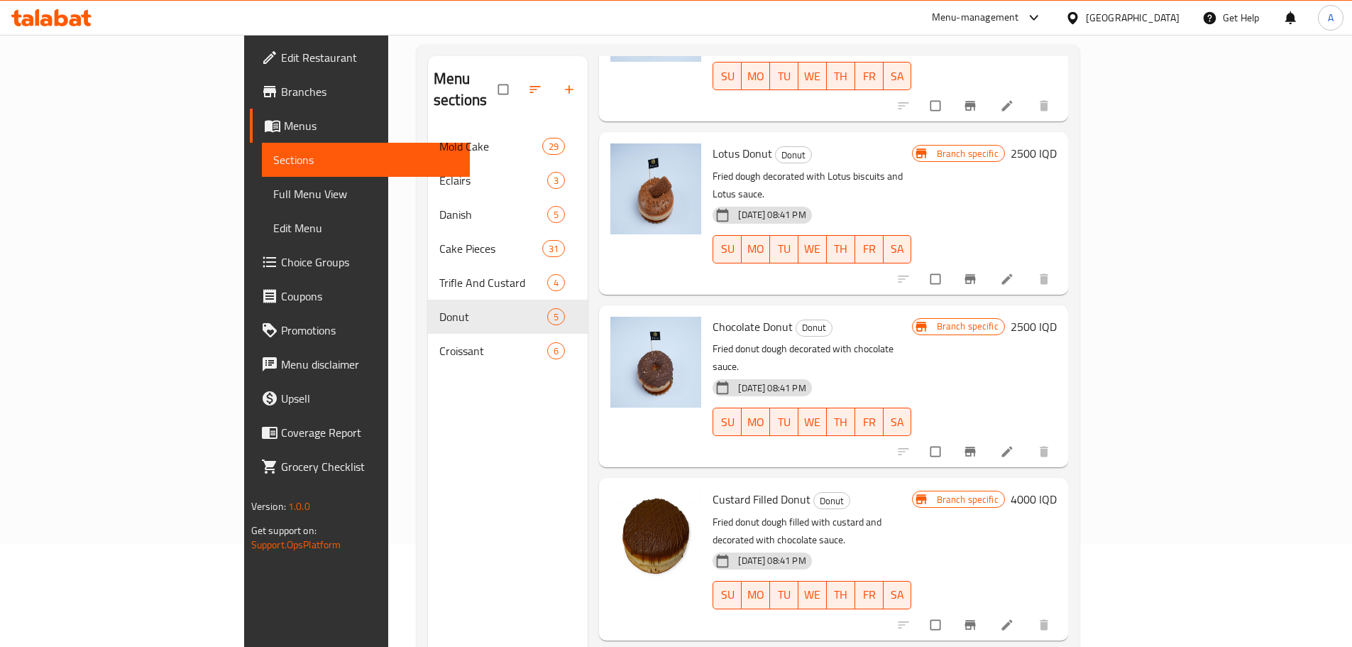
scroll to position [199, 0]
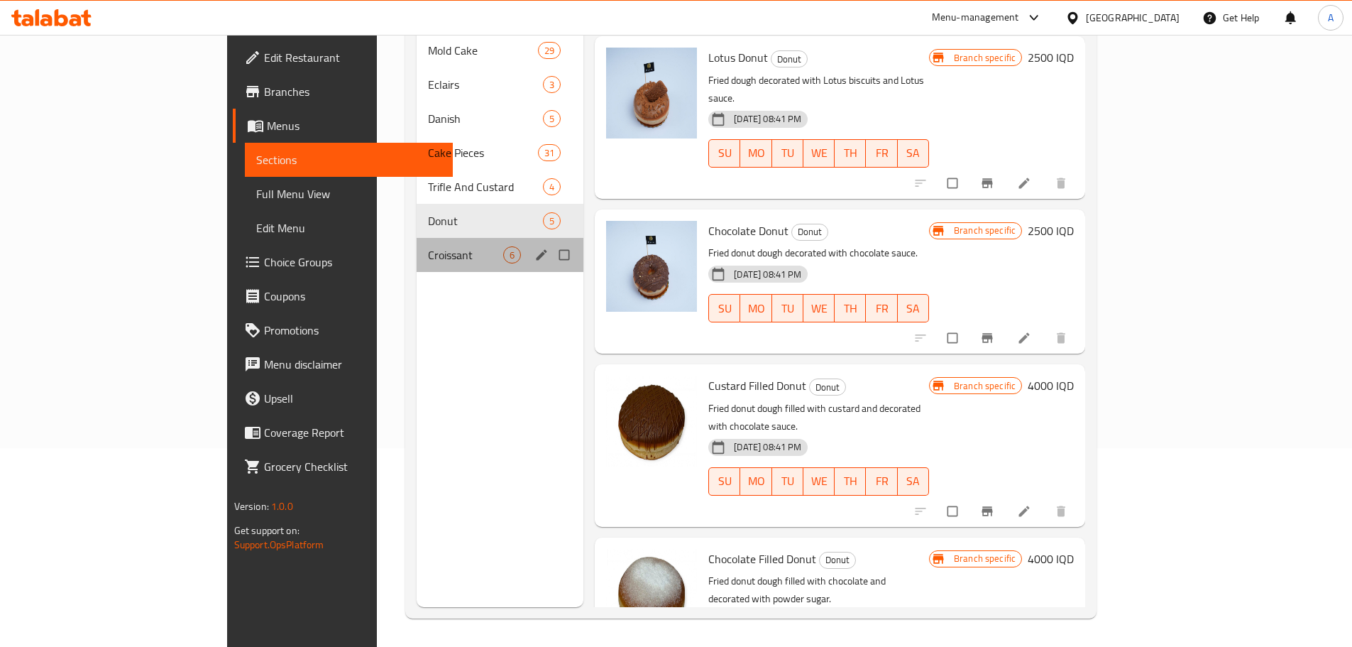
click at [417, 238] on div "Croissant 6" at bounding box center [500, 255] width 167 height 34
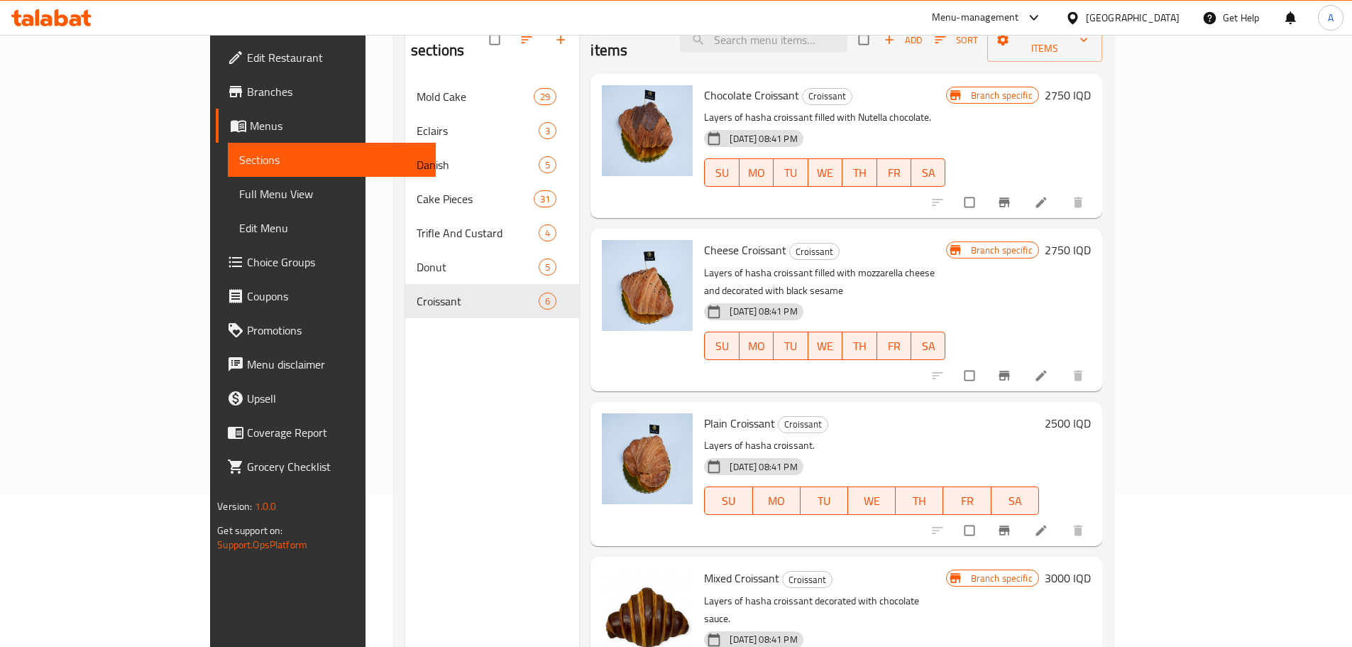
scroll to position [128, 0]
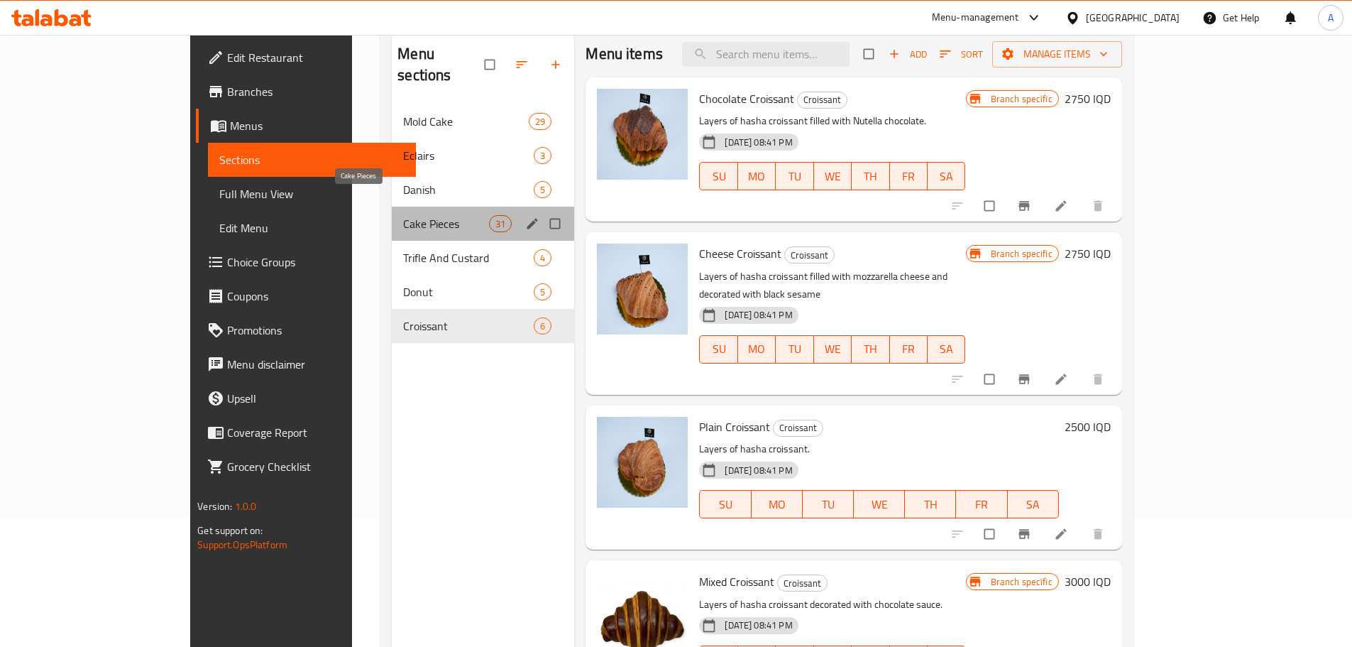
click at [403, 215] on span "Cake Pieces" at bounding box center [446, 223] width 86 height 17
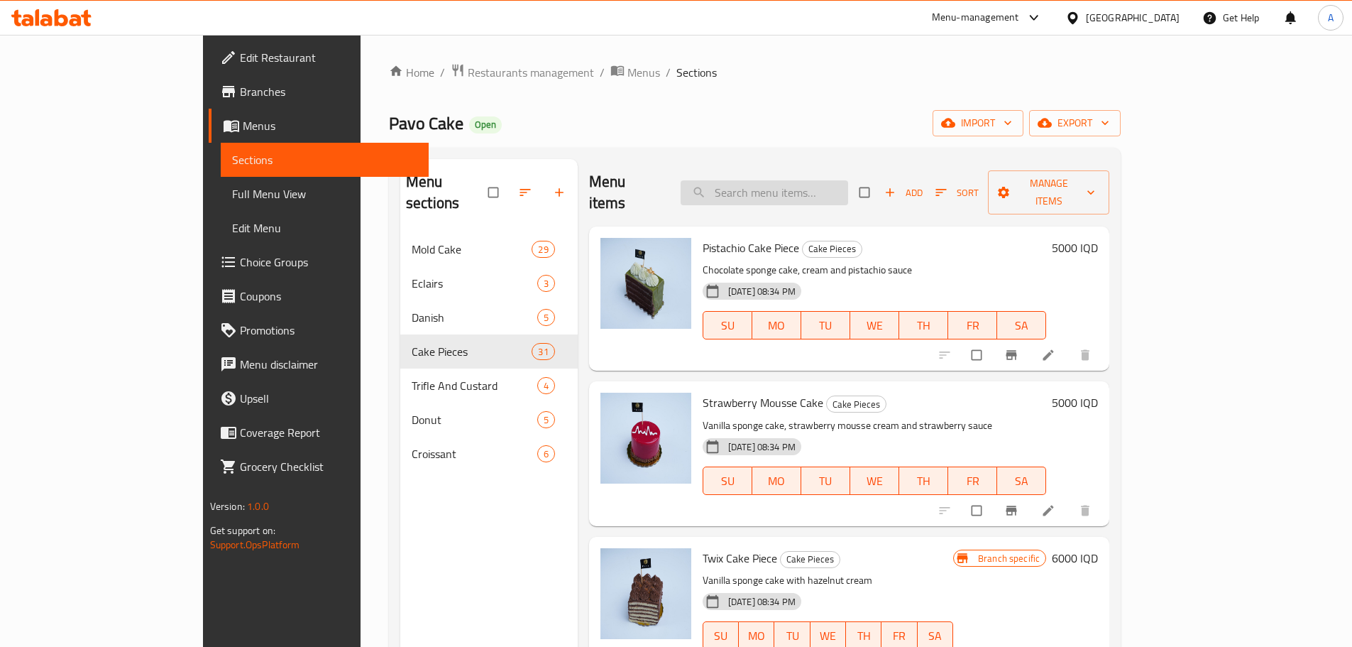
click at [832, 189] on input "search" at bounding box center [764, 192] width 167 height 25
type input "j"
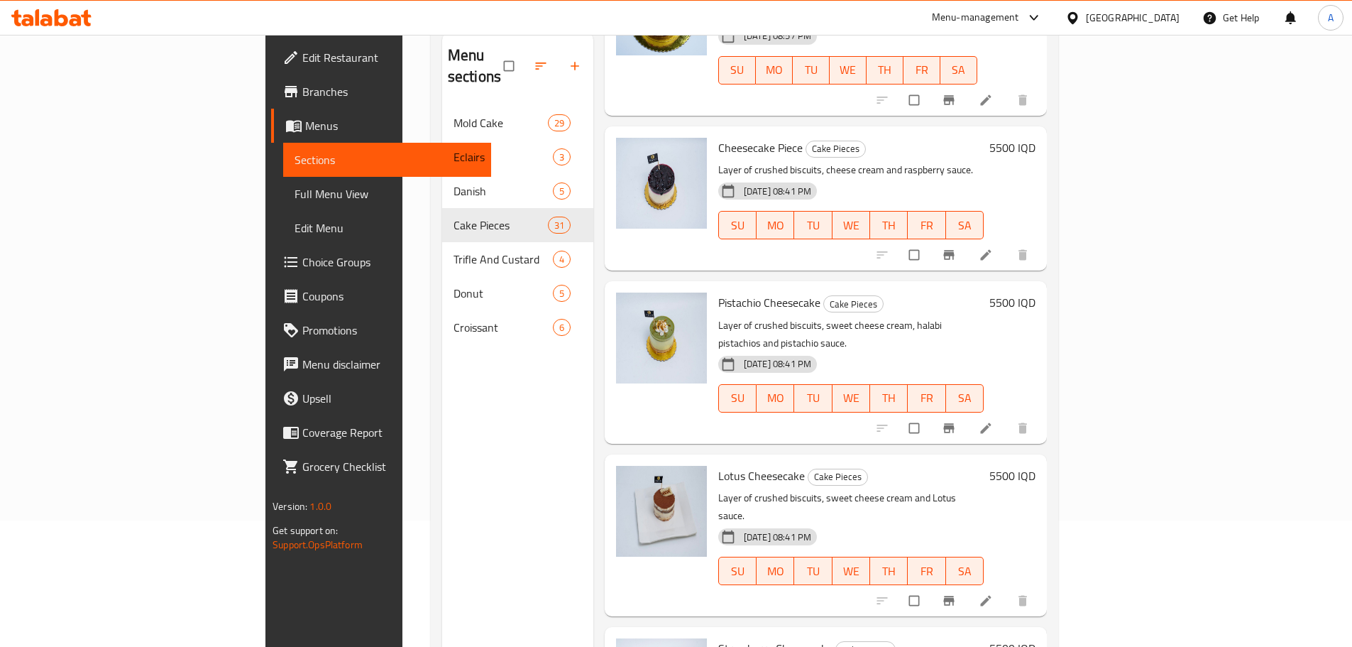
scroll to position [142, 0]
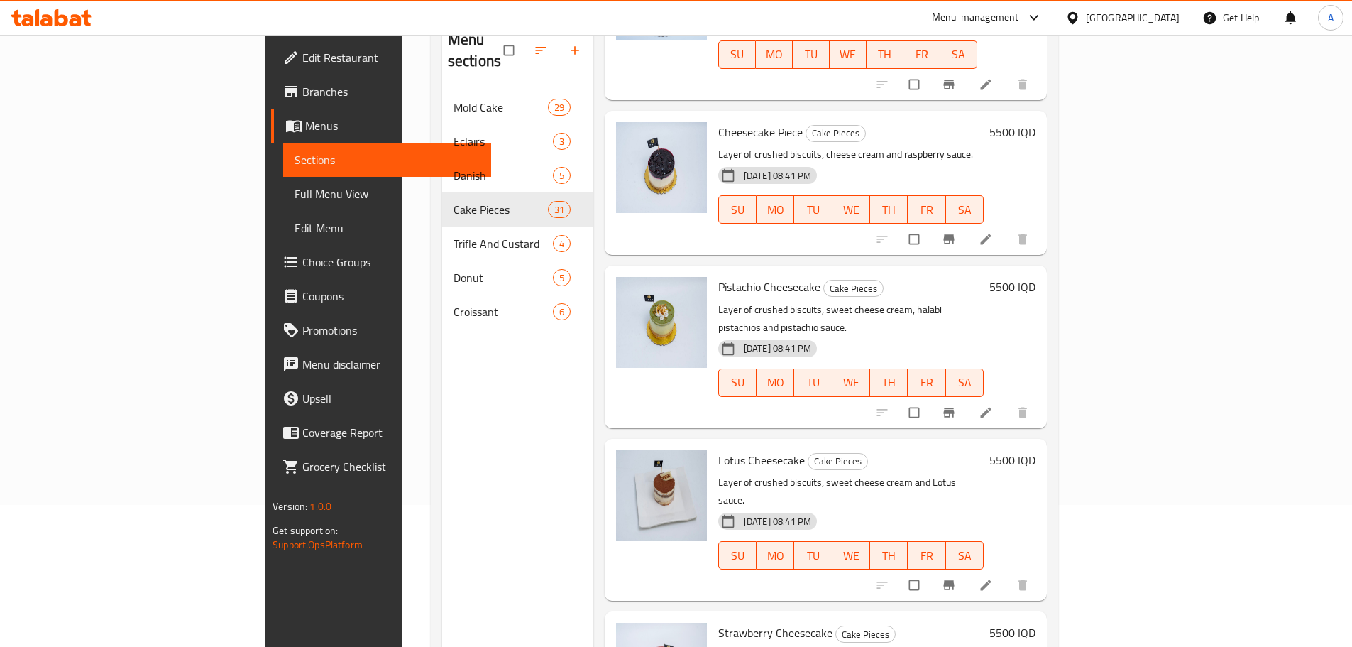
type input "تشيز كيك"
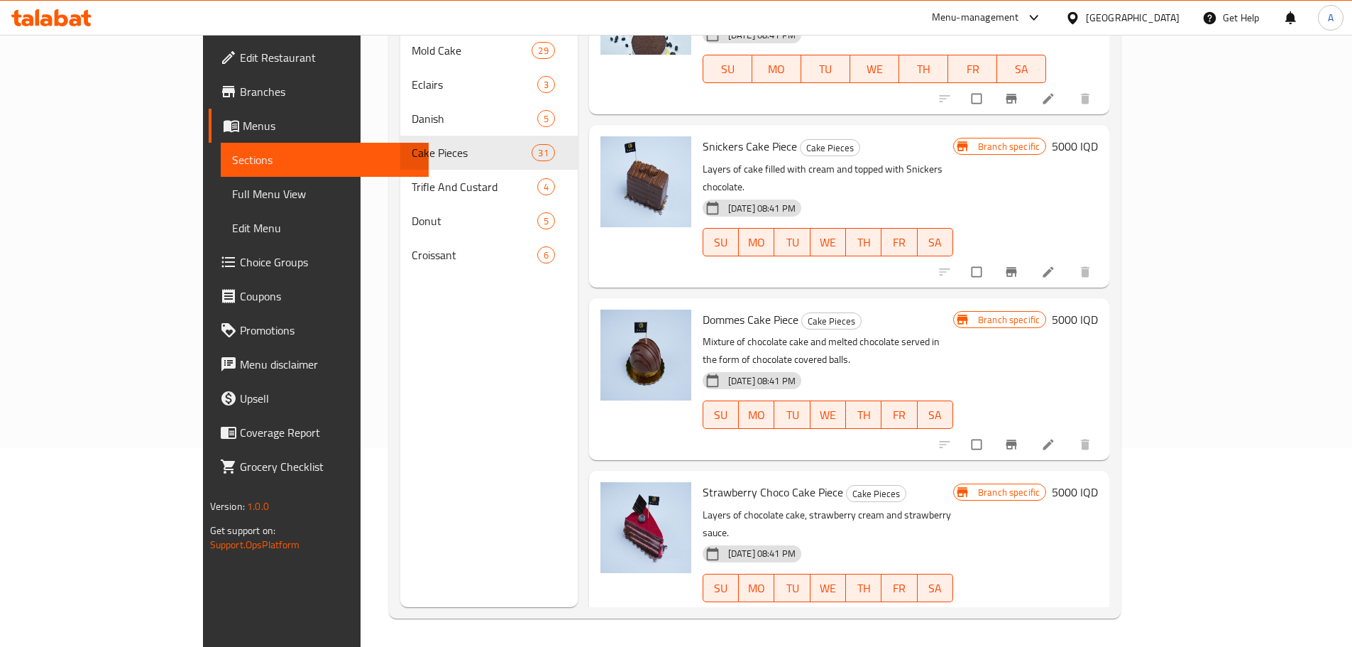
scroll to position [0, 0]
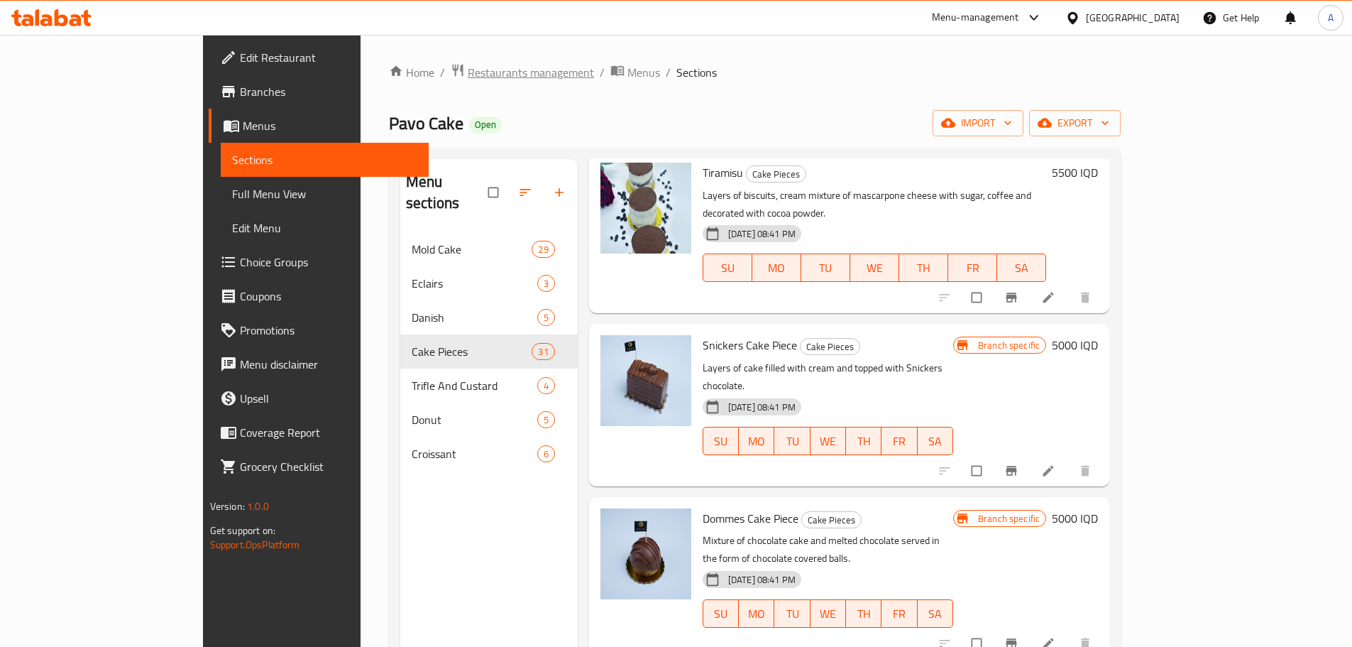
click at [468, 70] on span "Restaurants management" at bounding box center [531, 72] width 126 height 17
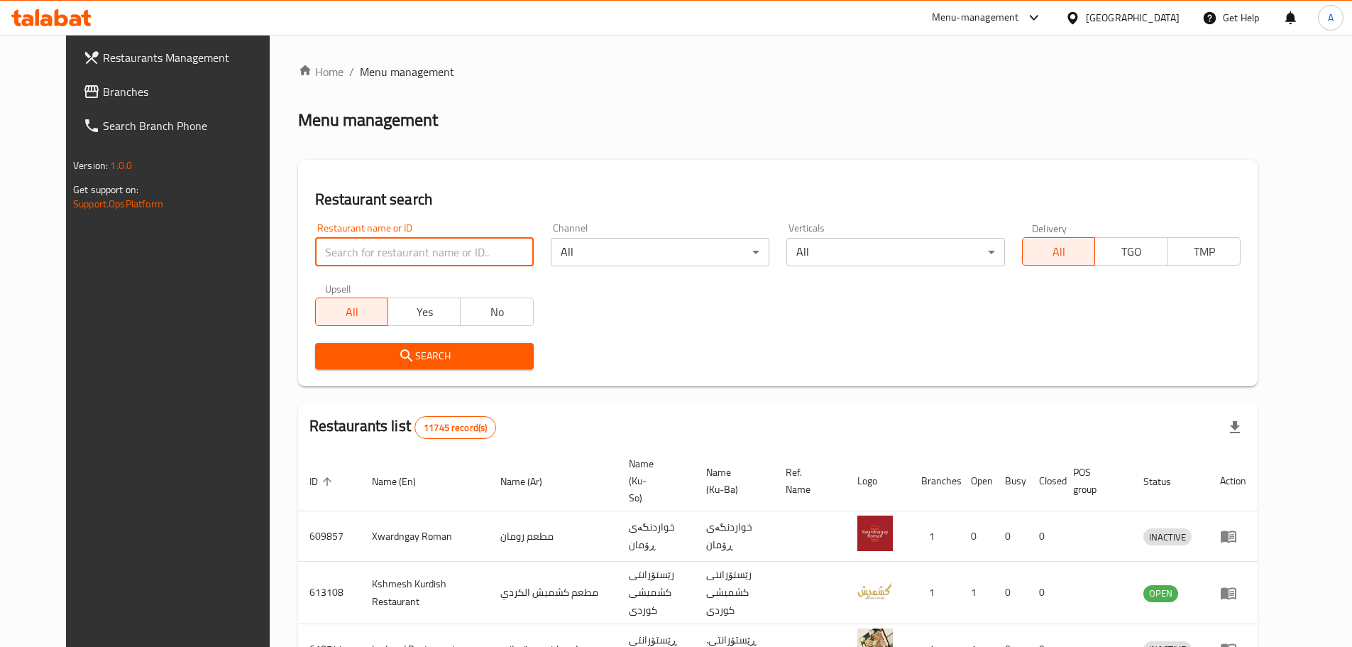
click at [365, 249] on input "search" at bounding box center [424, 252] width 219 height 28
type input "sala"
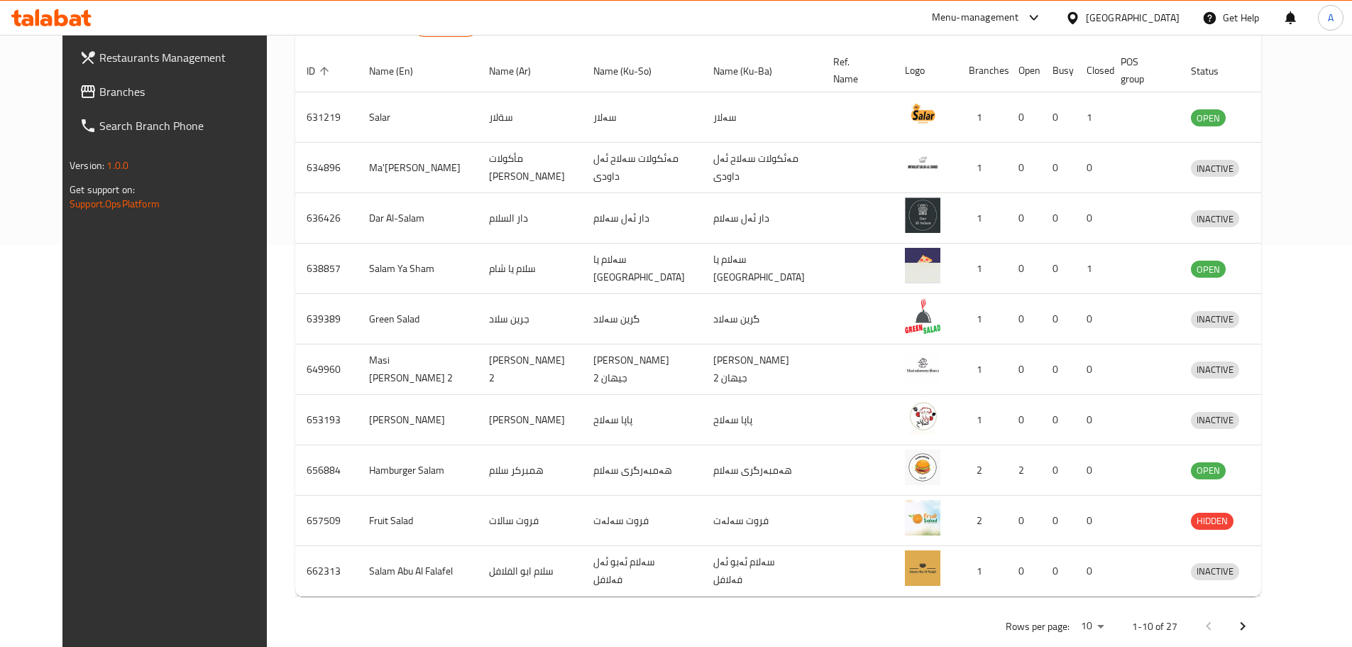
scroll to position [405, 0]
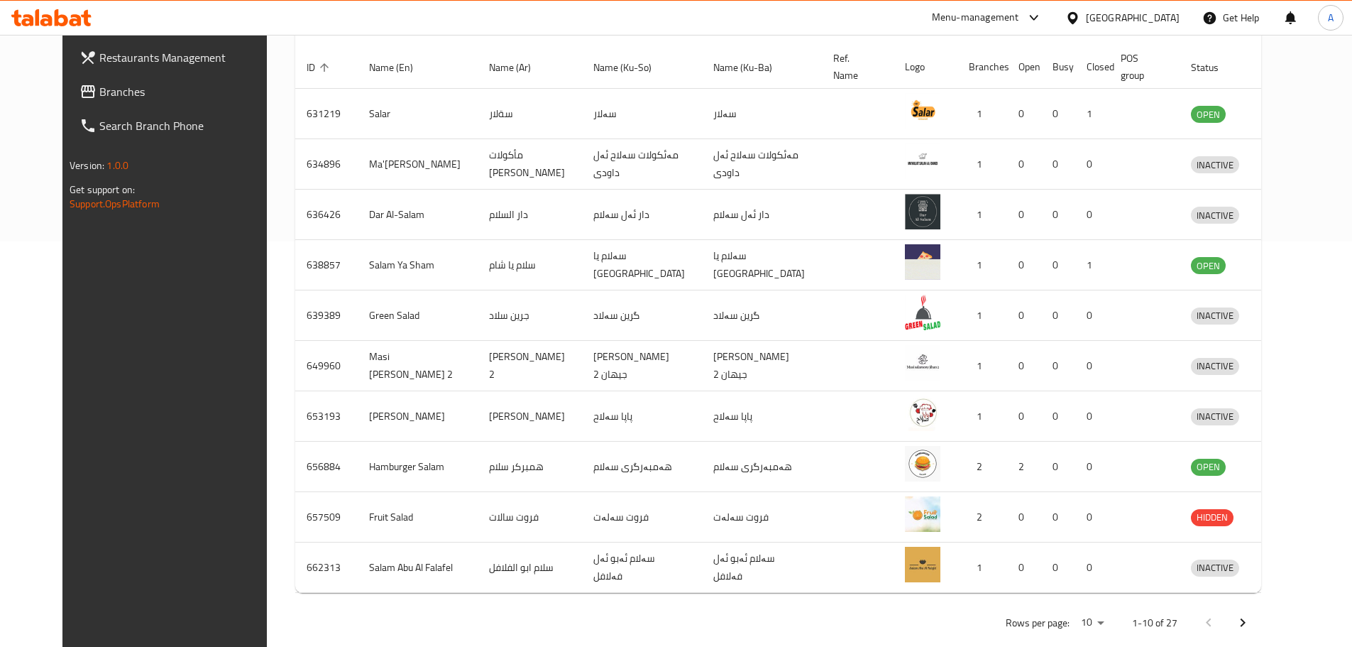
click at [1070, 622] on p "Rows per page:" at bounding box center [1038, 623] width 64 height 18
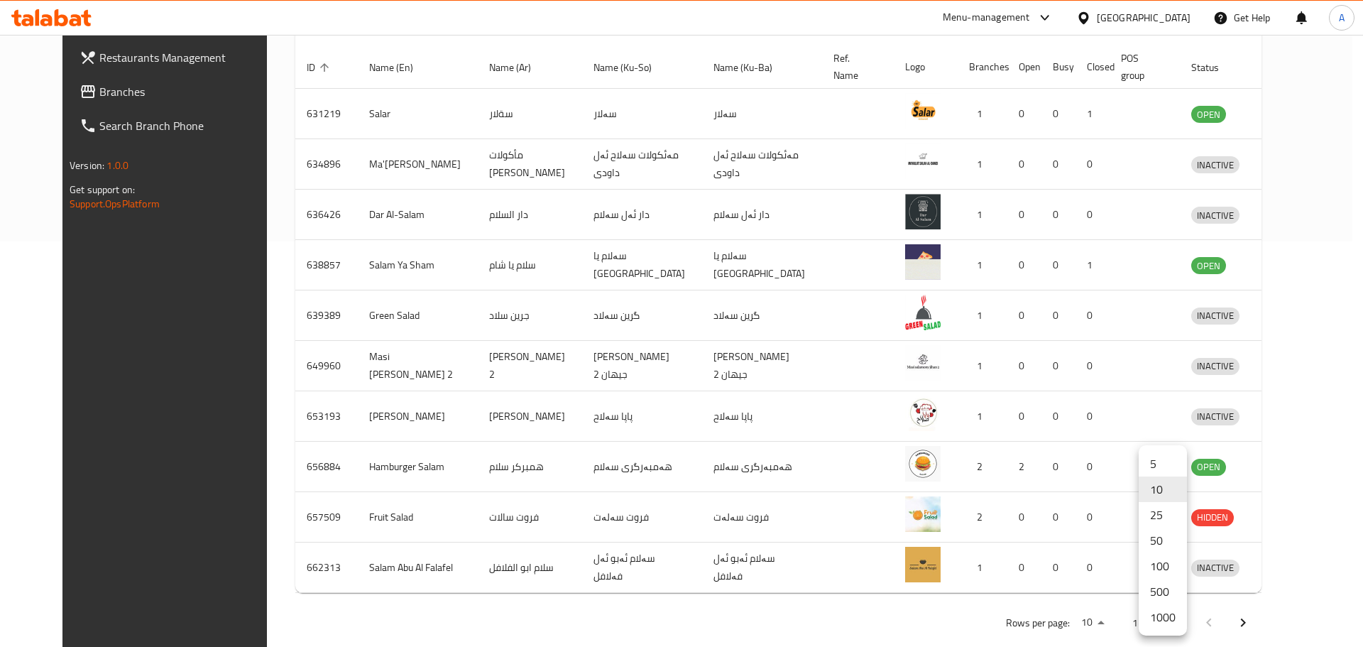
click at [1161, 619] on li "1000" at bounding box center [1162, 617] width 48 height 26
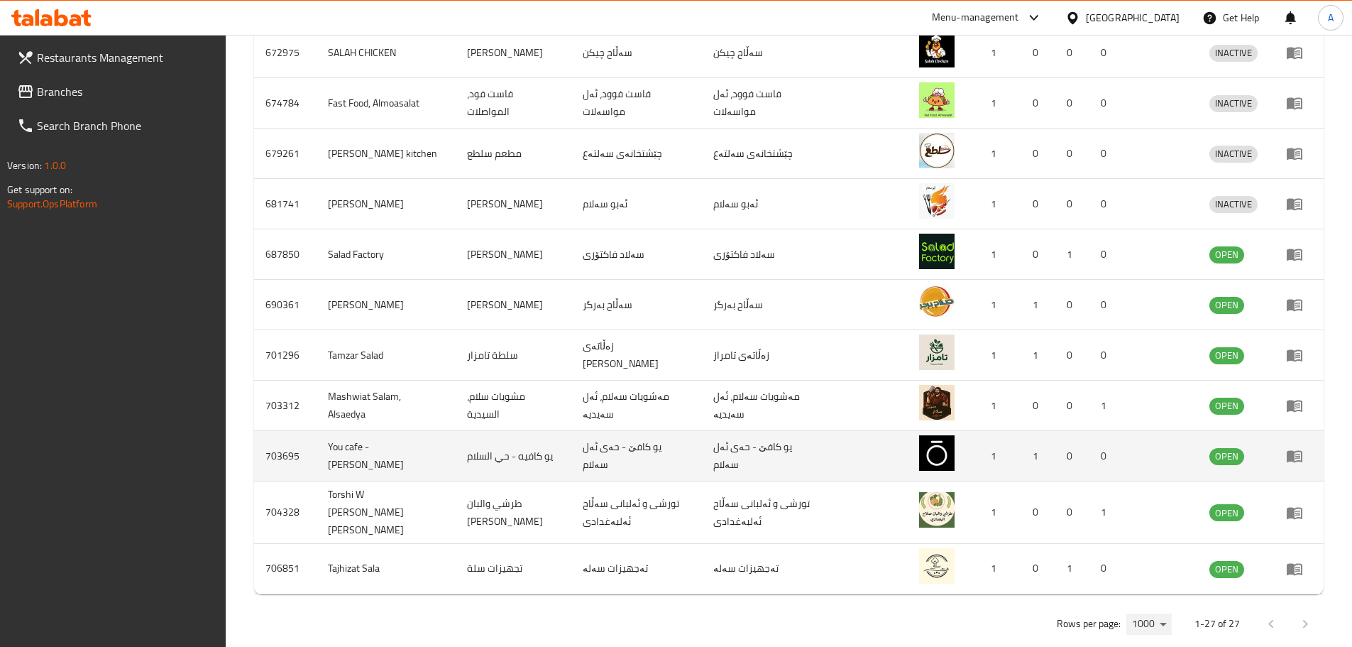
scroll to position [1285, 0]
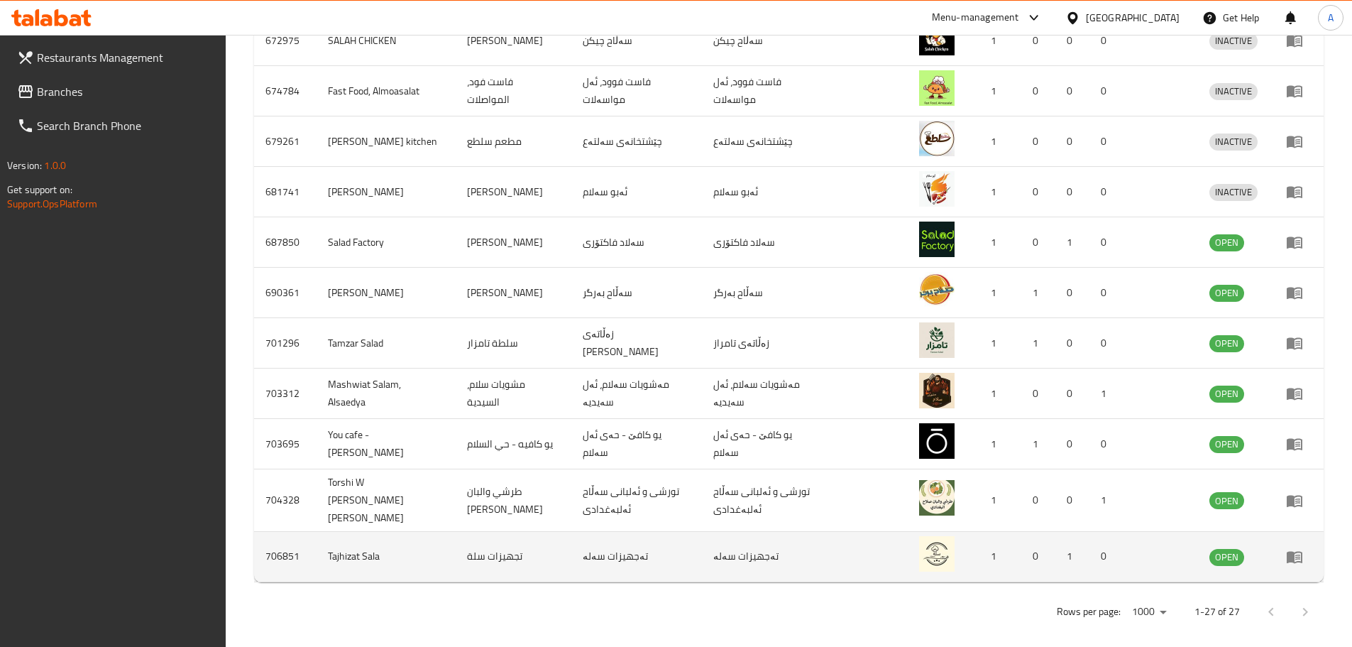
click at [1292, 551] on icon "enhanced table" at bounding box center [1295, 557] width 16 height 12
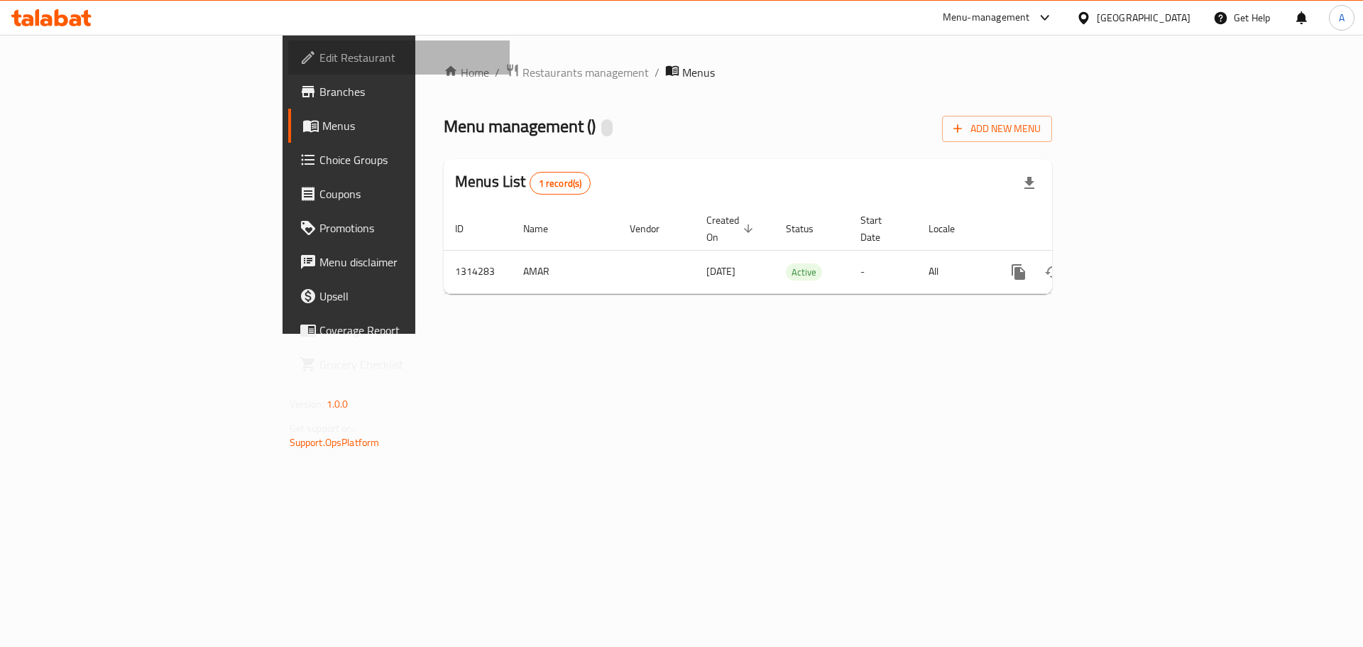
click at [319, 53] on span "Edit Restaurant" at bounding box center [409, 57] width 180 height 17
